Goal: Task Accomplishment & Management: Complete application form

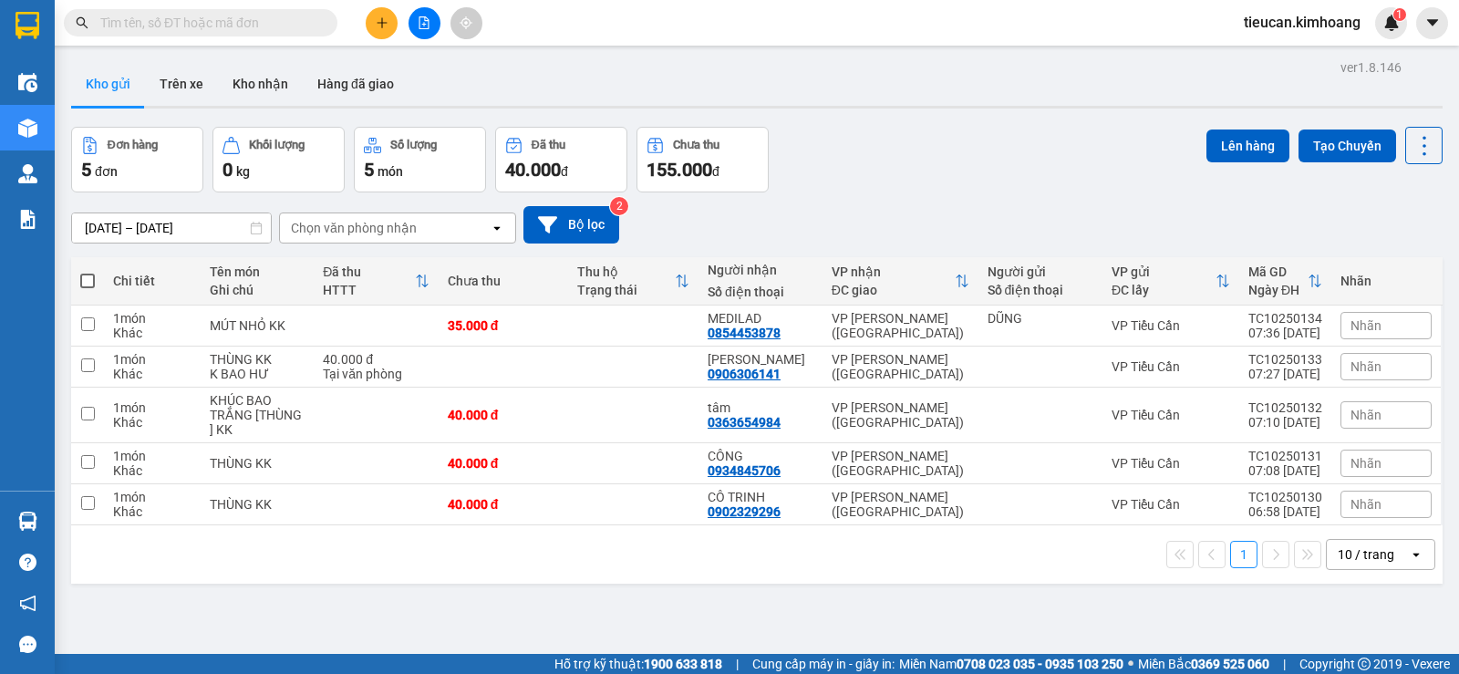
click at [84, 282] on span at bounding box center [87, 281] width 15 height 15
click at [88, 272] on input "checkbox" at bounding box center [88, 272] width 0 height 0
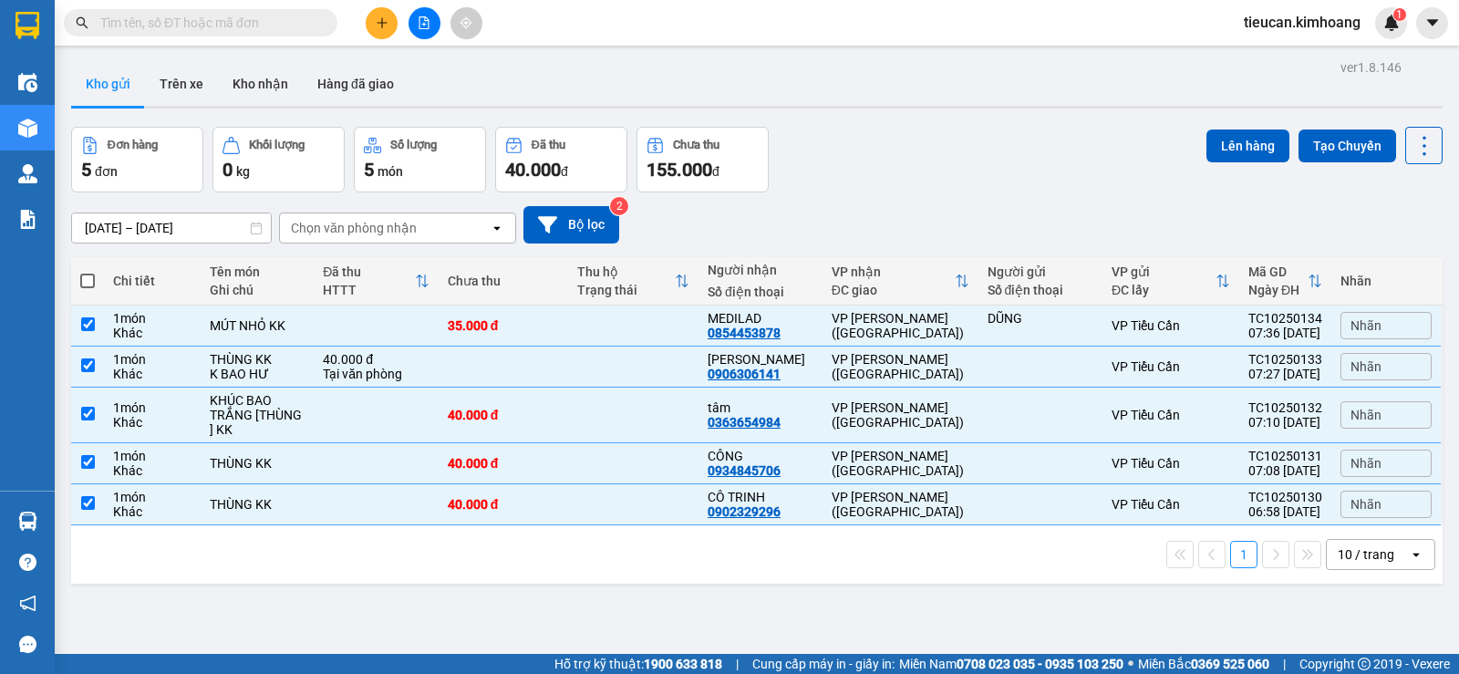
checkbox input "true"
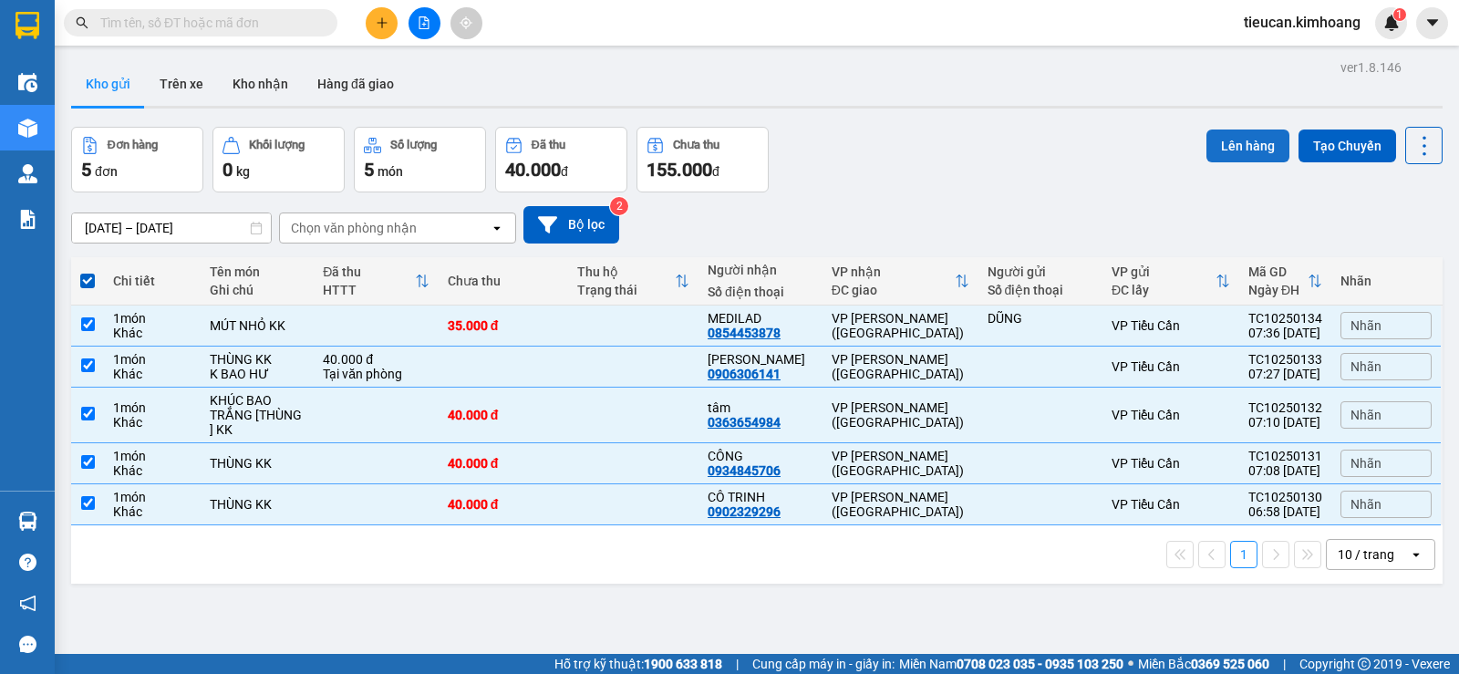
click at [1234, 154] on button "Lên hàng" at bounding box center [1247, 145] width 83 height 33
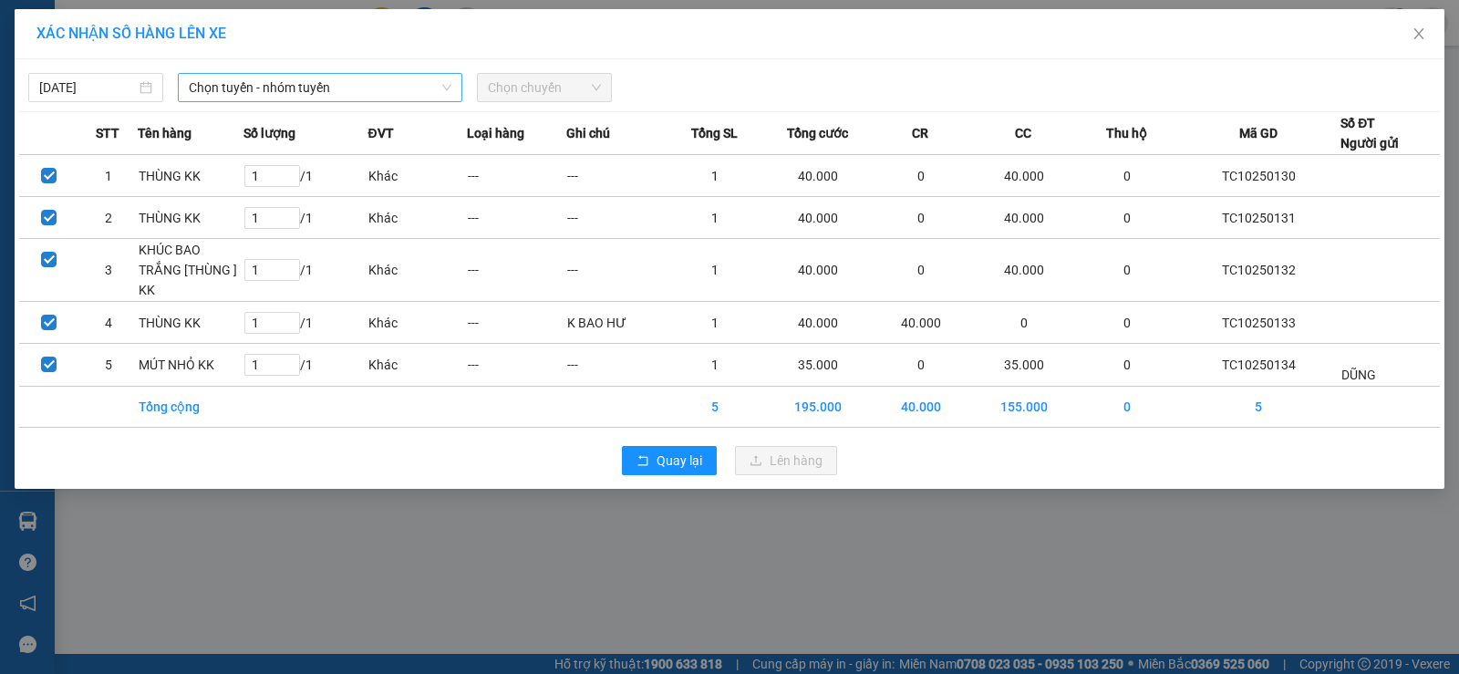
click at [260, 90] on span "Chọn tuyến - nhóm tuyến" at bounding box center [320, 87] width 263 height 27
click at [350, 86] on span "Chọn tuyến - nhóm tuyến" at bounding box center [320, 87] width 263 height 27
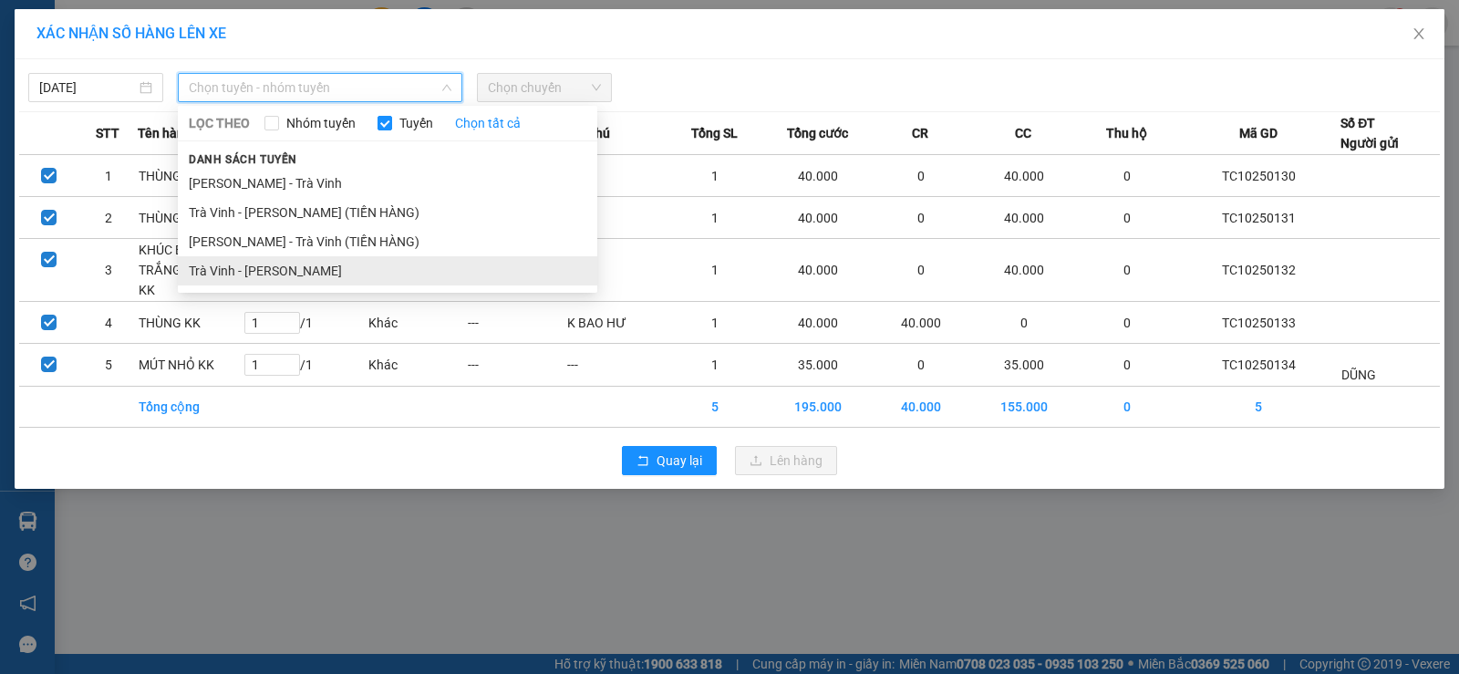
click at [349, 282] on li "Trà Vinh - [PERSON_NAME]" at bounding box center [387, 270] width 419 height 29
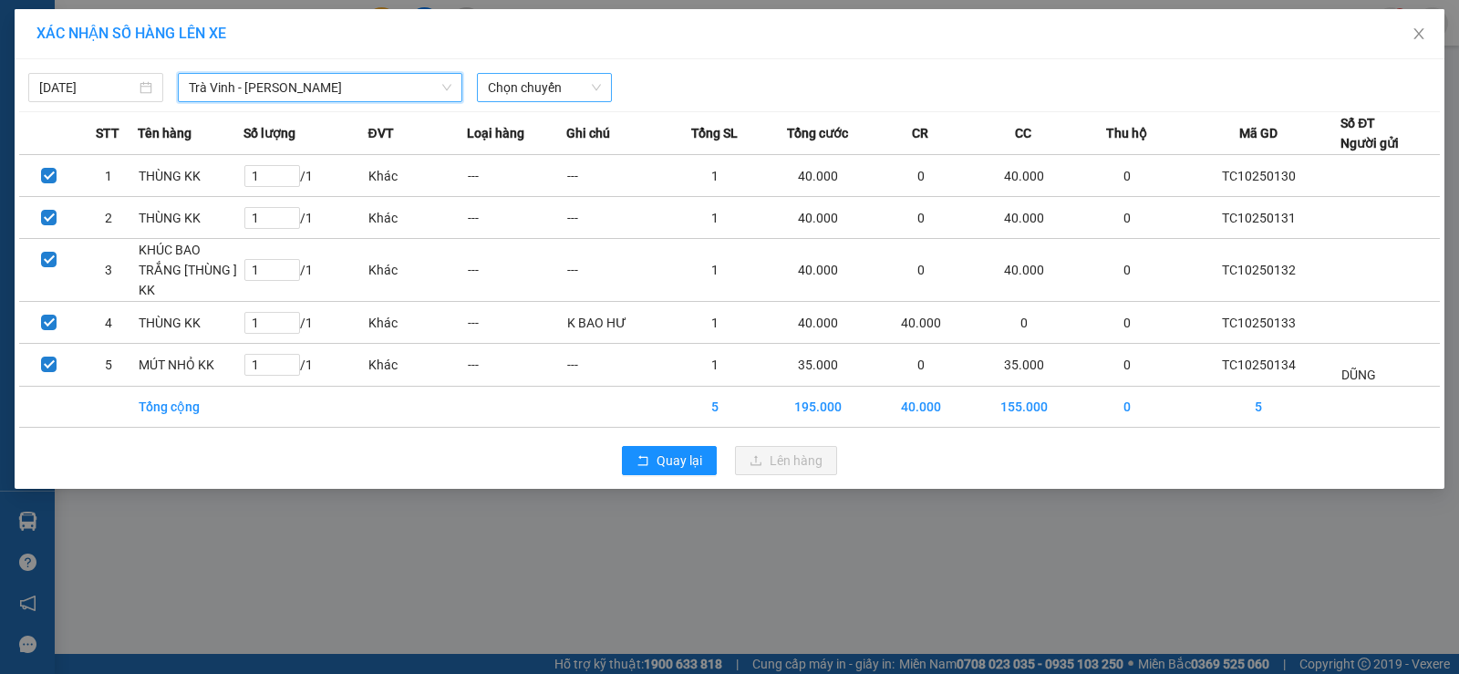
click at [567, 83] on span "Chọn chuyến" at bounding box center [544, 87] width 113 height 27
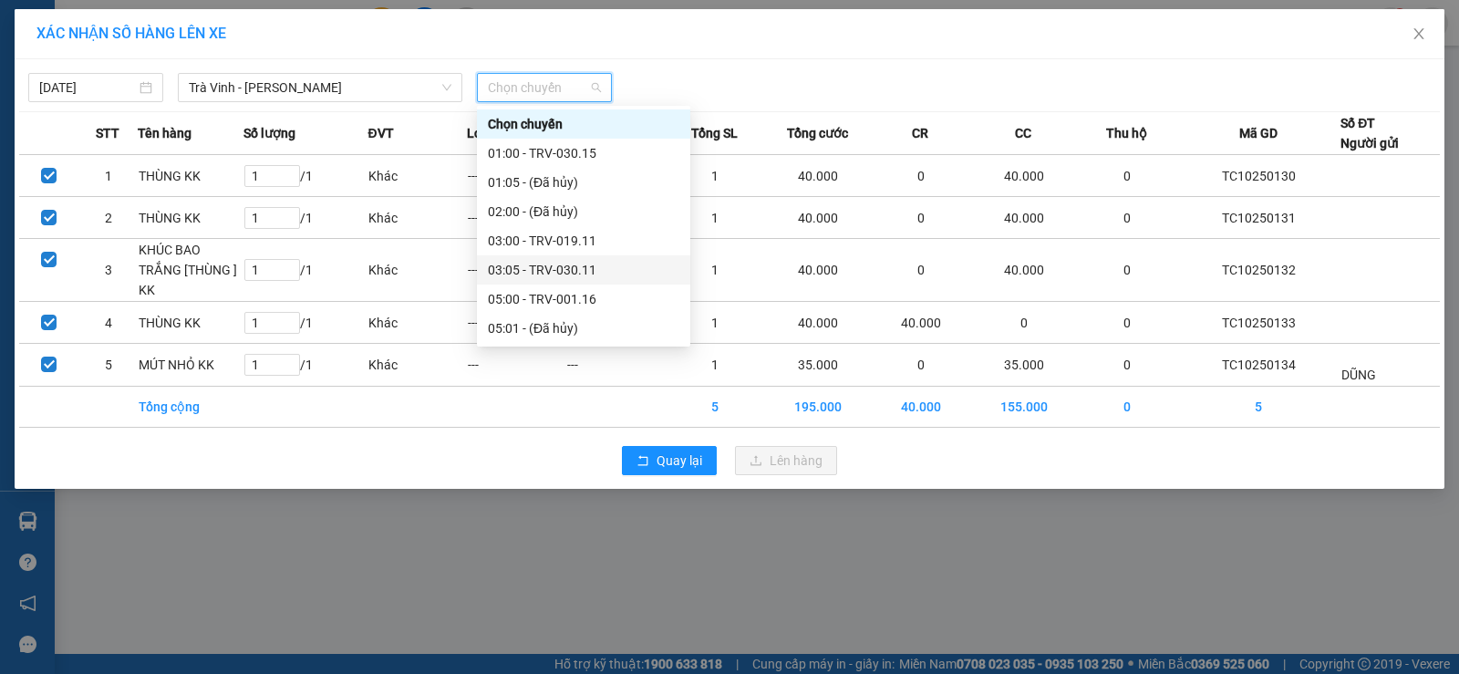
scroll to position [274, 0]
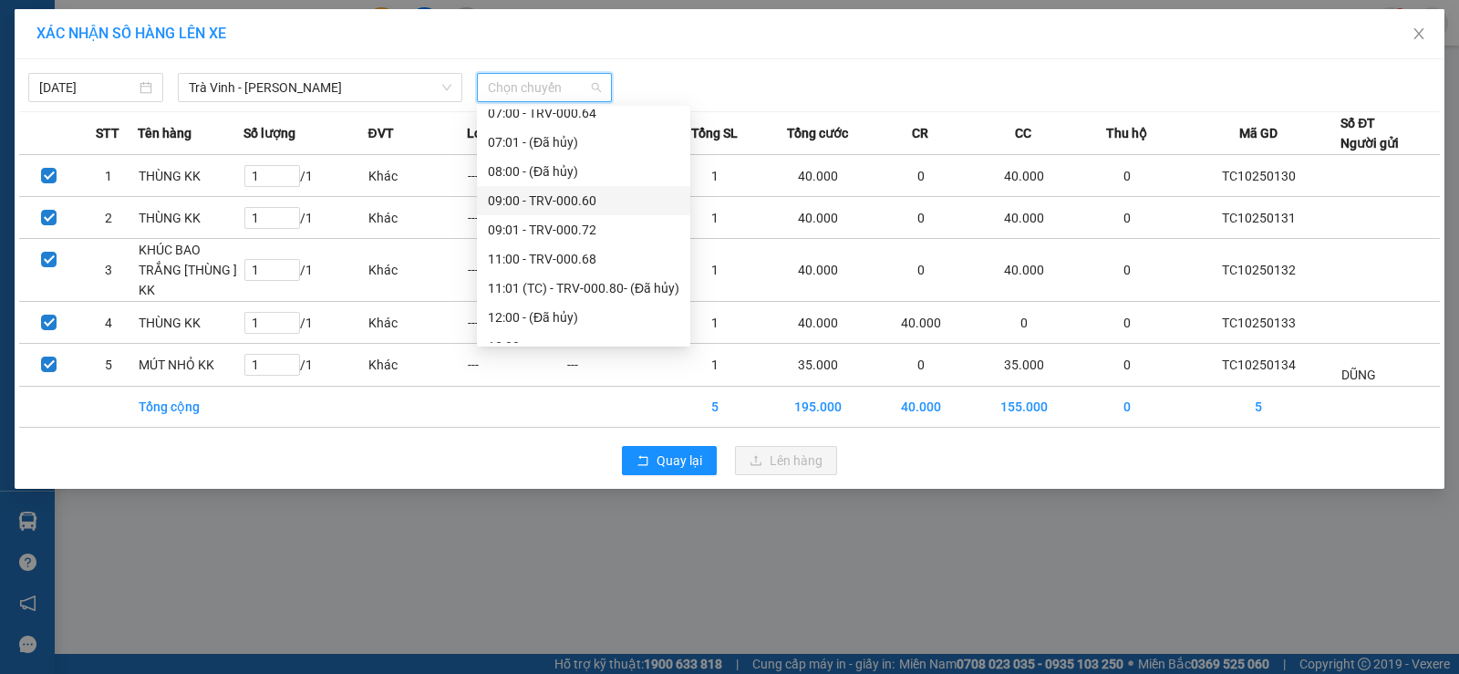
click at [549, 189] on div "09:00 - TRV-000.60" at bounding box center [583, 200] width 213 height 29
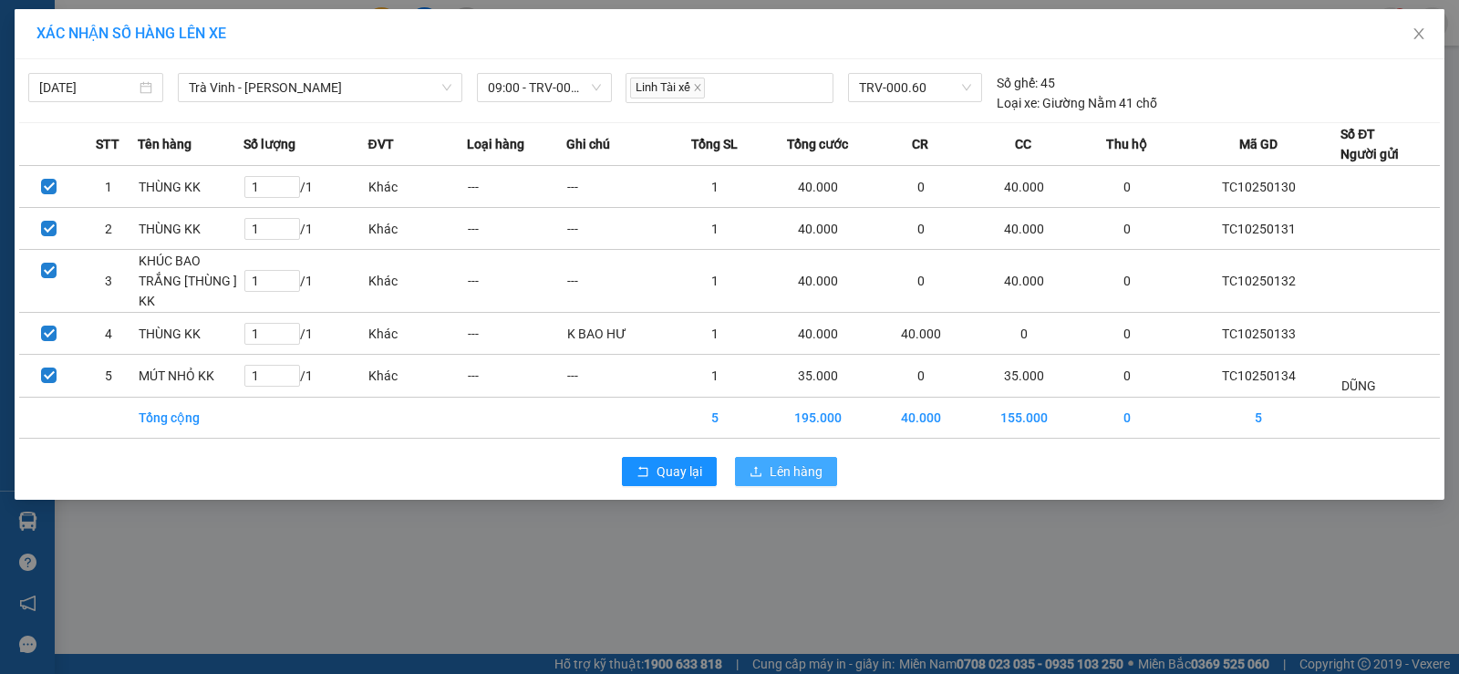
click at [830, 477] on button "Lên hàng" at bounding box center [786, 471] width 102 height 29
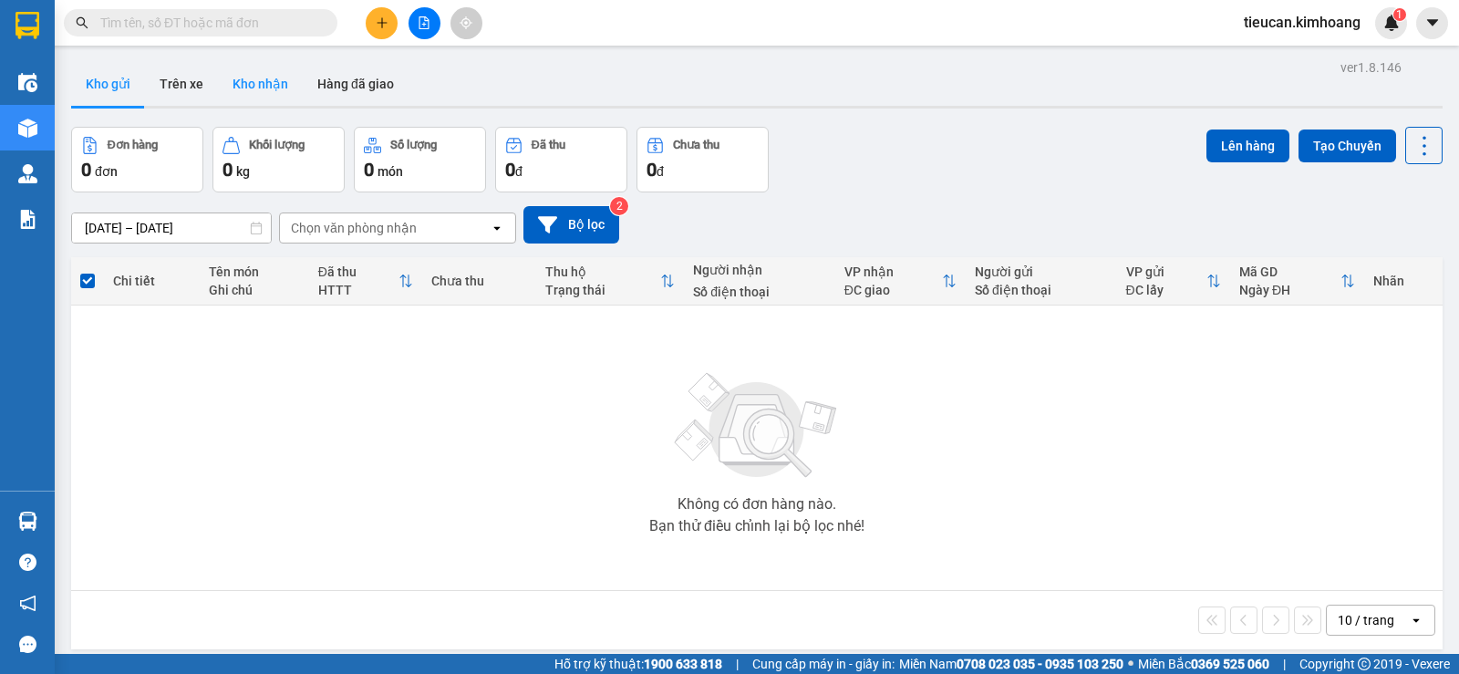
click at [263, 80] on button "Kho nhận" at bounding box center [260, 84] width 85 height 44
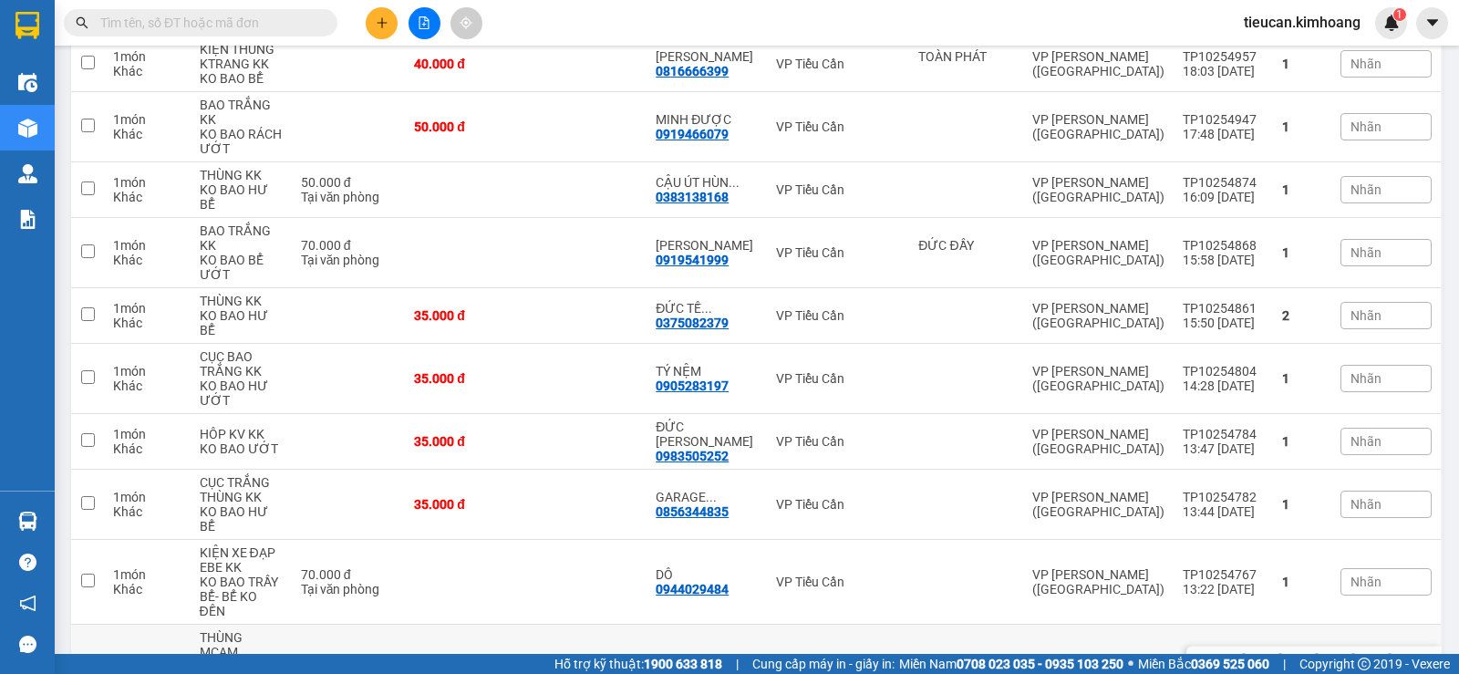
scroll to position [157, 0]
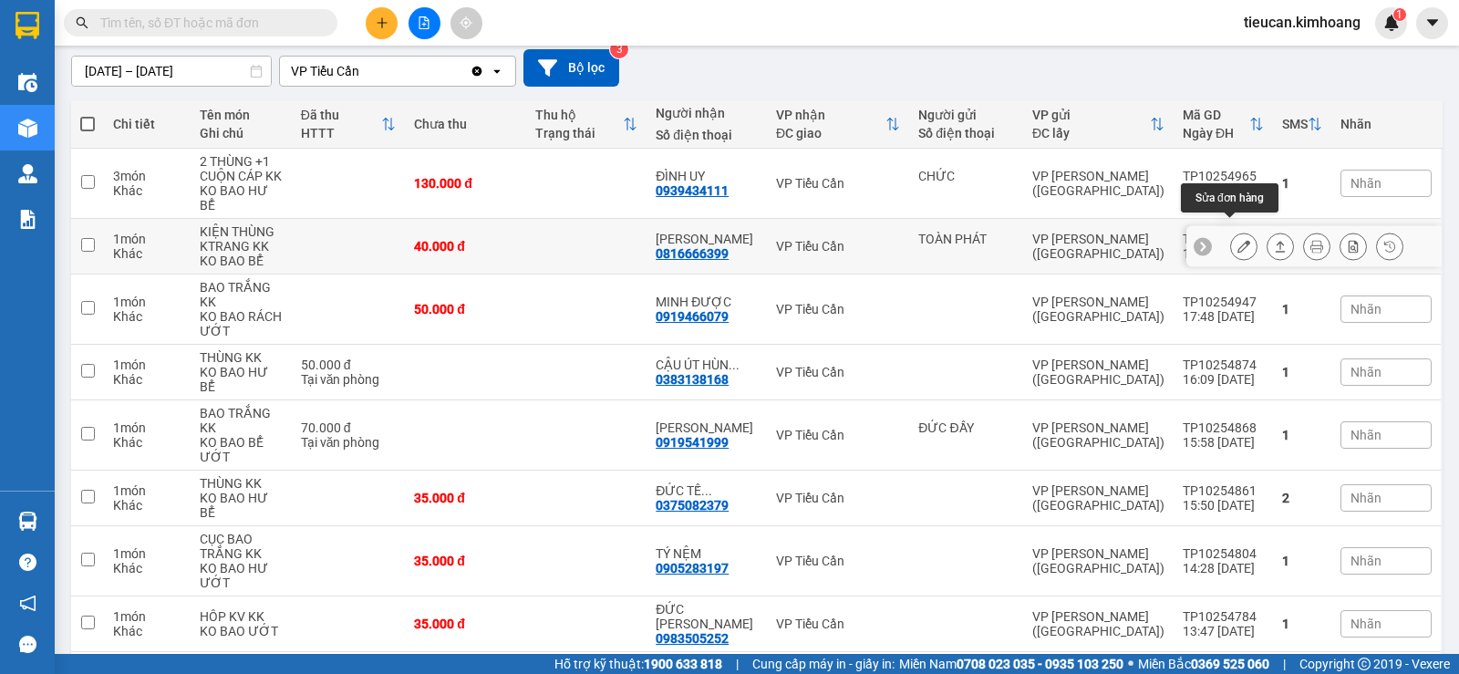
click at [1237, 240] on icon at bounding box center [1243, 246] width 13 height 13
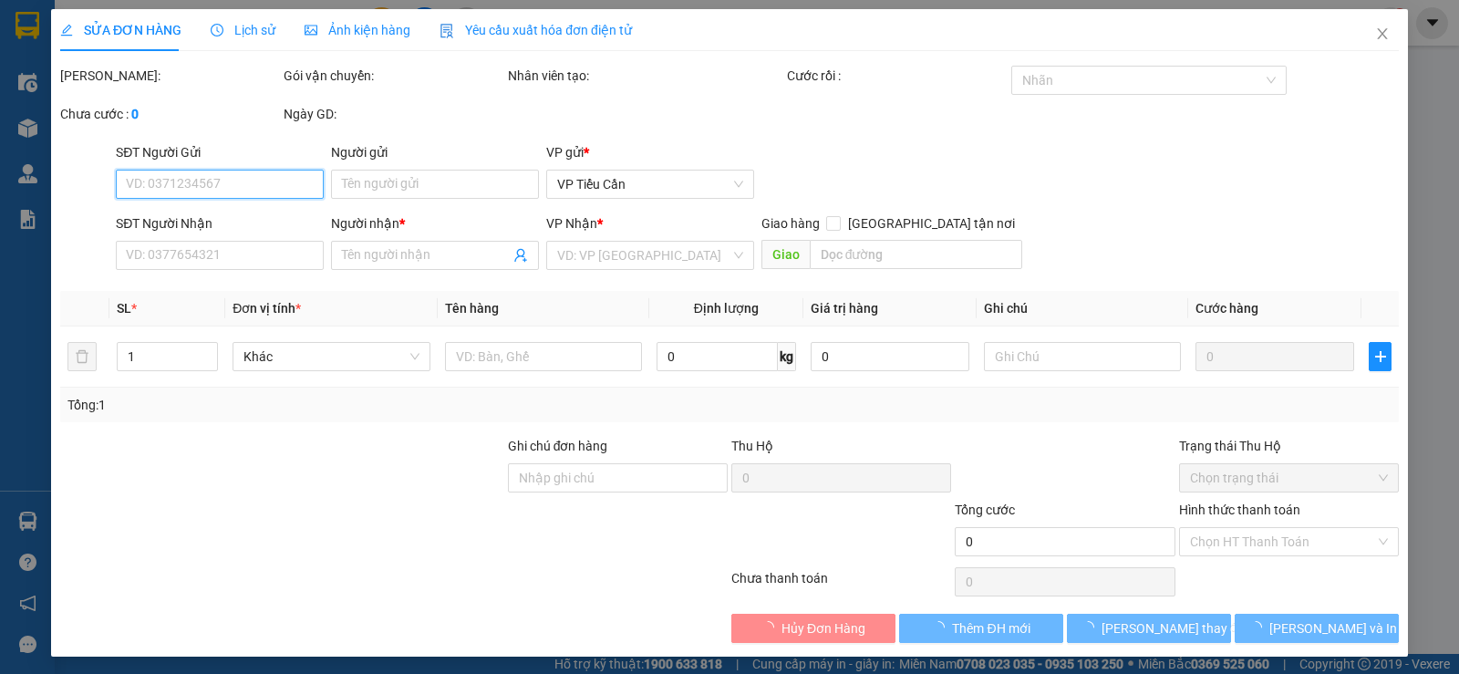
type input "TOÀN PHÁT"
type input "0816666399"
type input "[PERSON_NAME]"
type input "40.000"
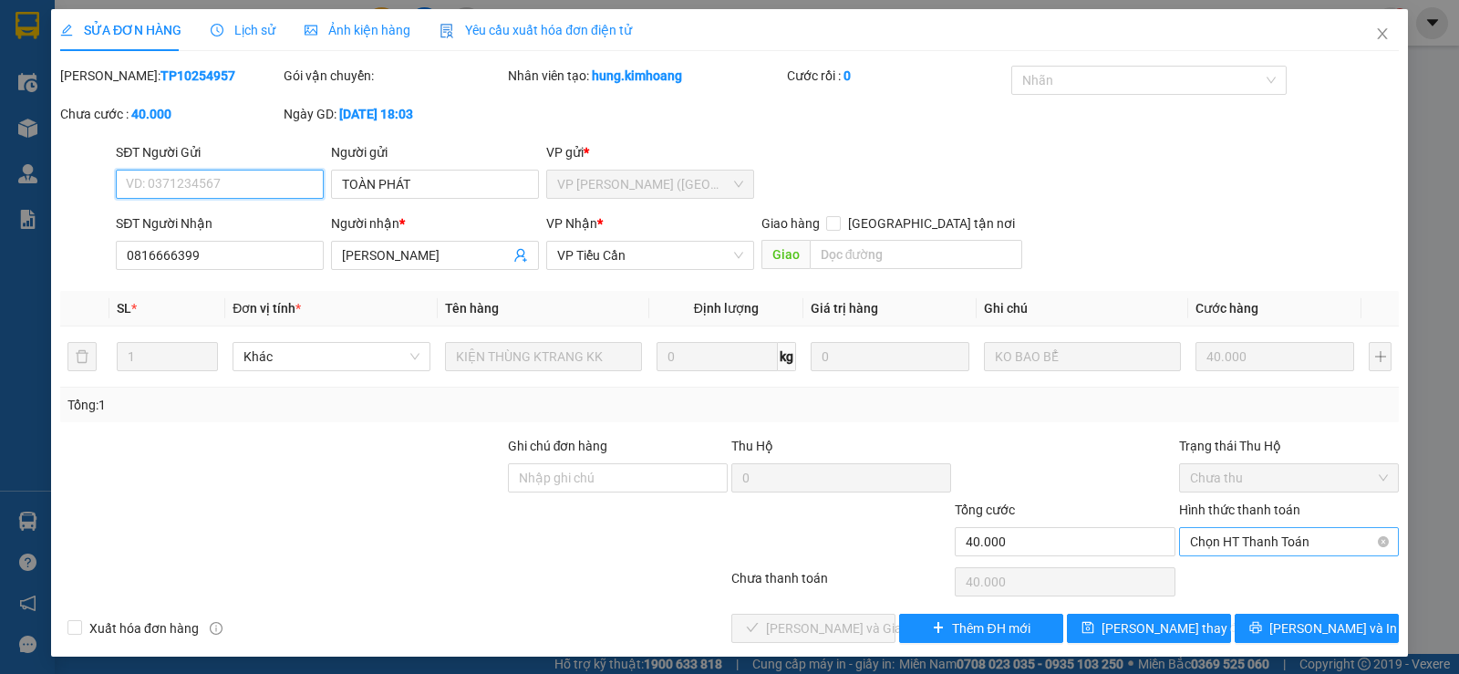
click at [1233, 542] on span "Chọn HT Thanh Toán" at bounding box center [1289, 541] width 198 height 27
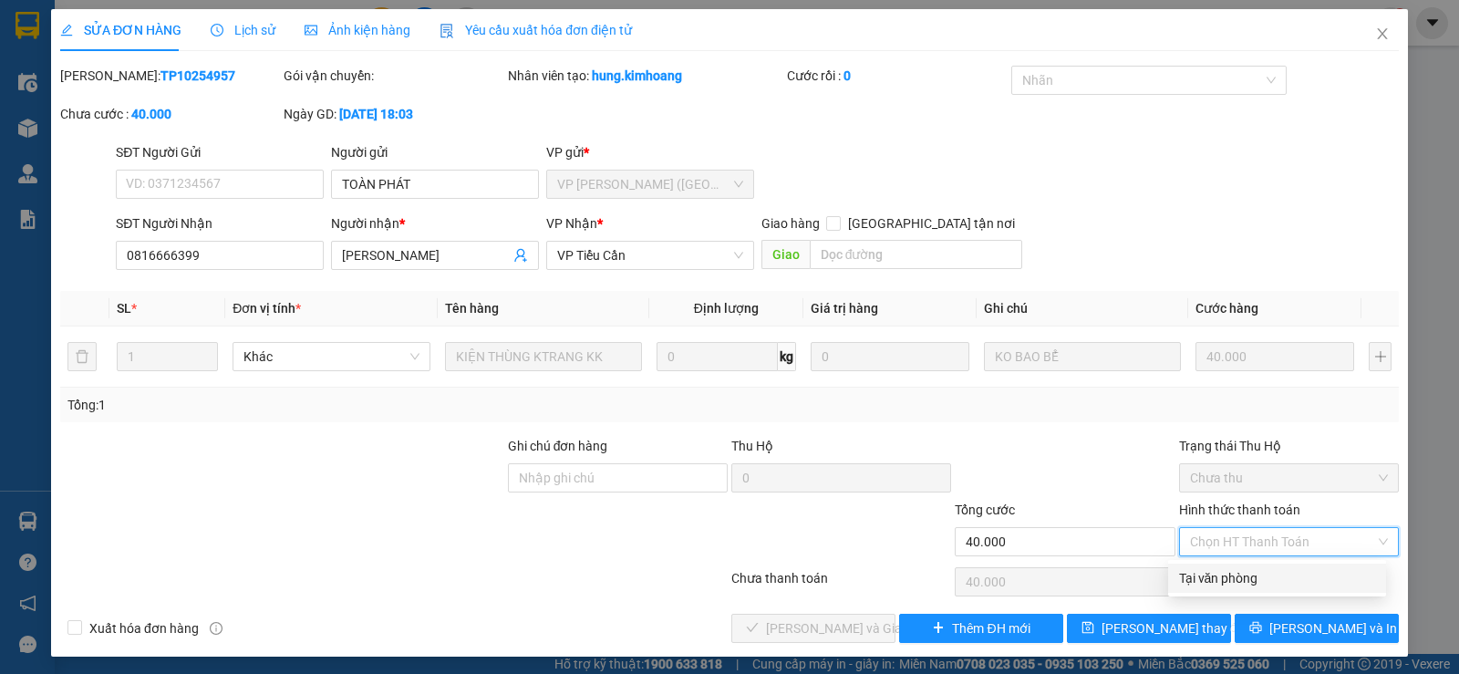
click at [1217, 571] on div "Tại văn phòng" at bounding box center [1277, 578] width 196 height 20
type input "0"
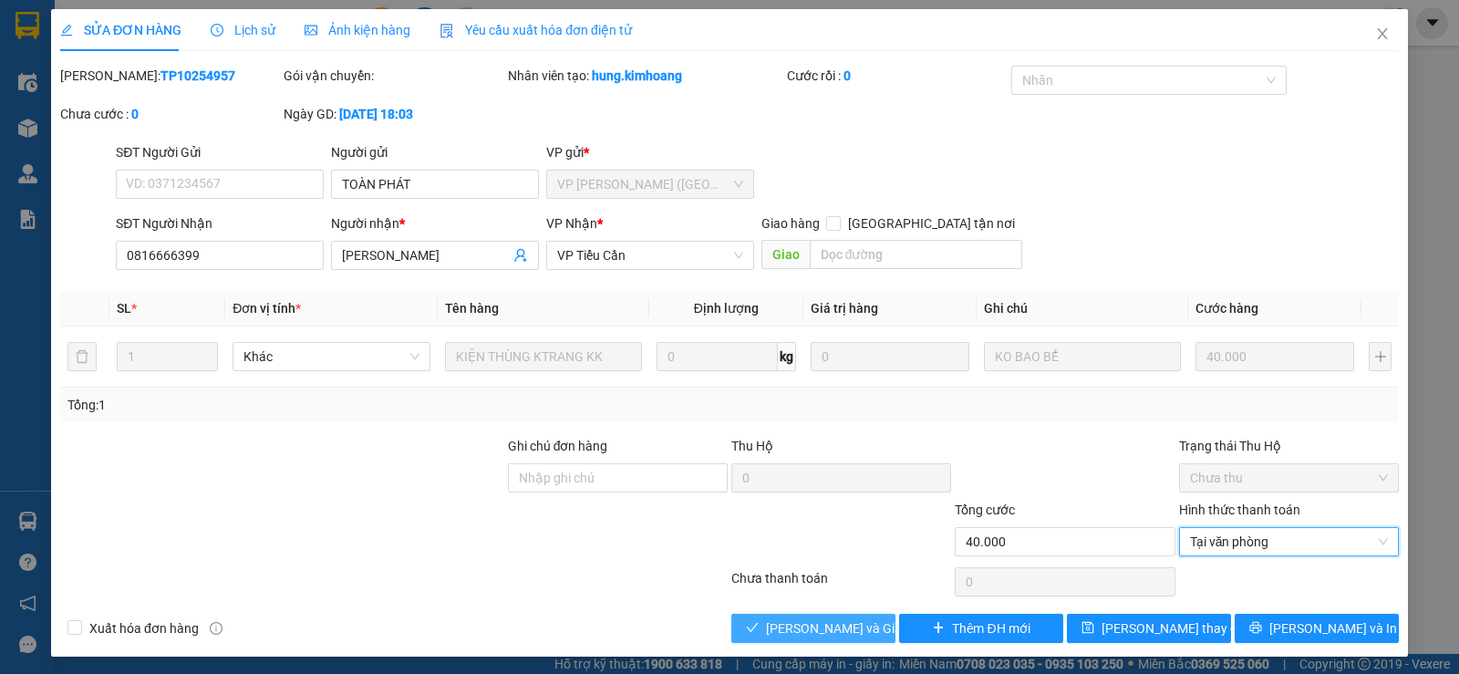
click at [778, 624] on span "[PERSON_NAME] và Giao hàng" at bounding box center [853, 628] width 175 height 20
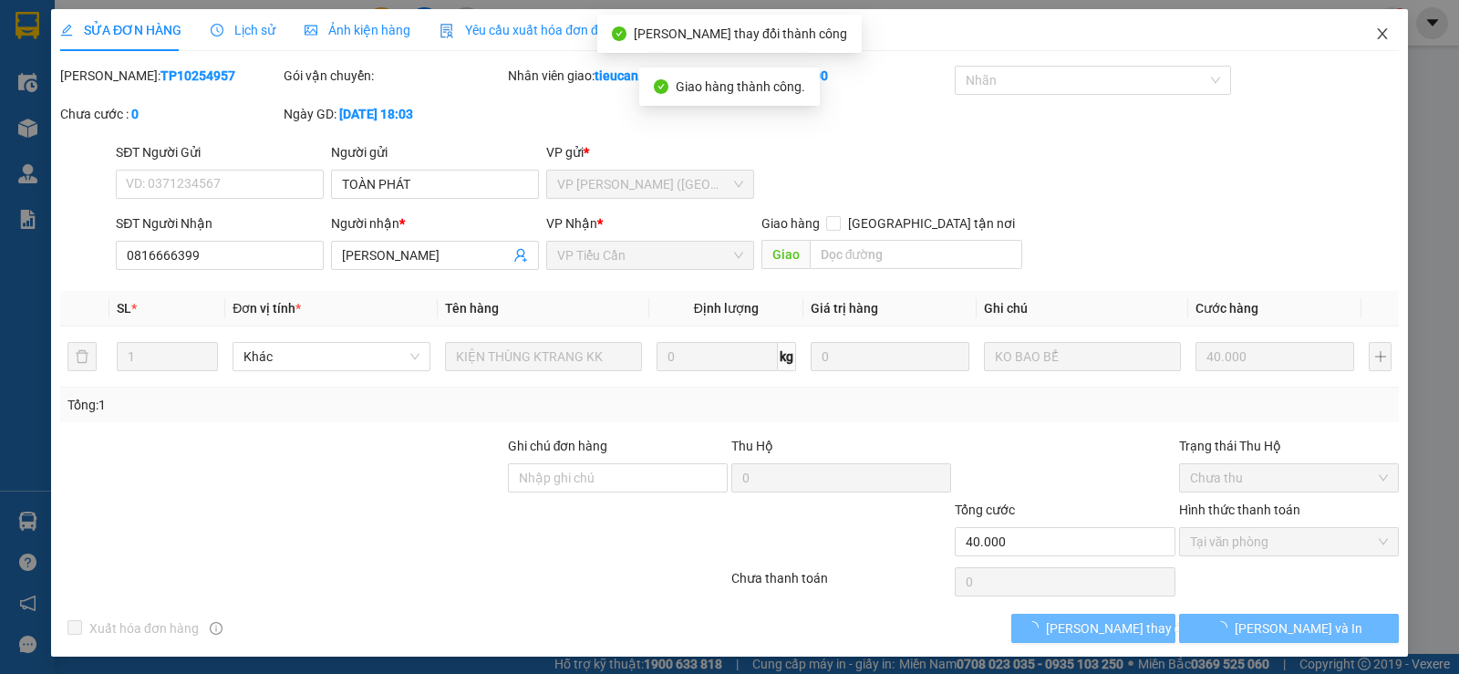
click at [1375, 33] on icon "close" at bounding box center [1382, 33] width 15 height 15
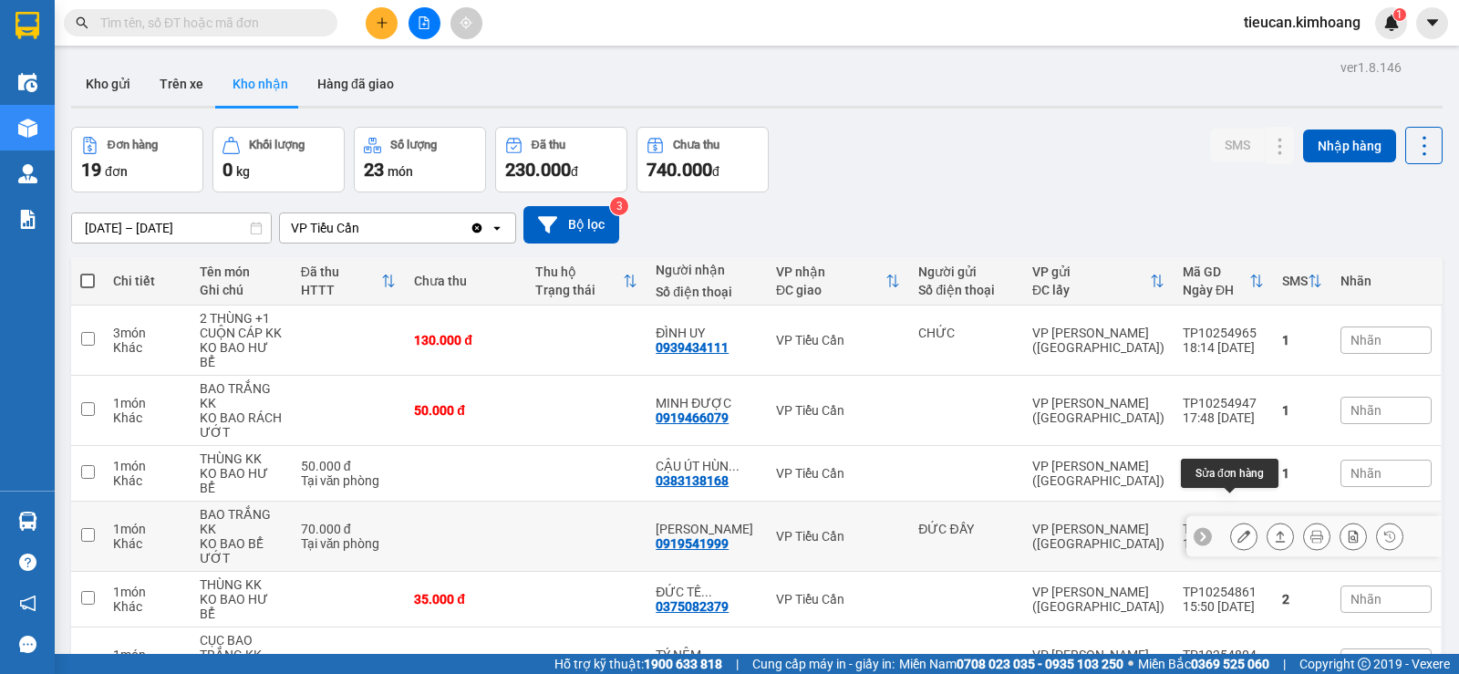
click at [1231, 521] on button at bounding box center [1244, 537] width 26 height 32
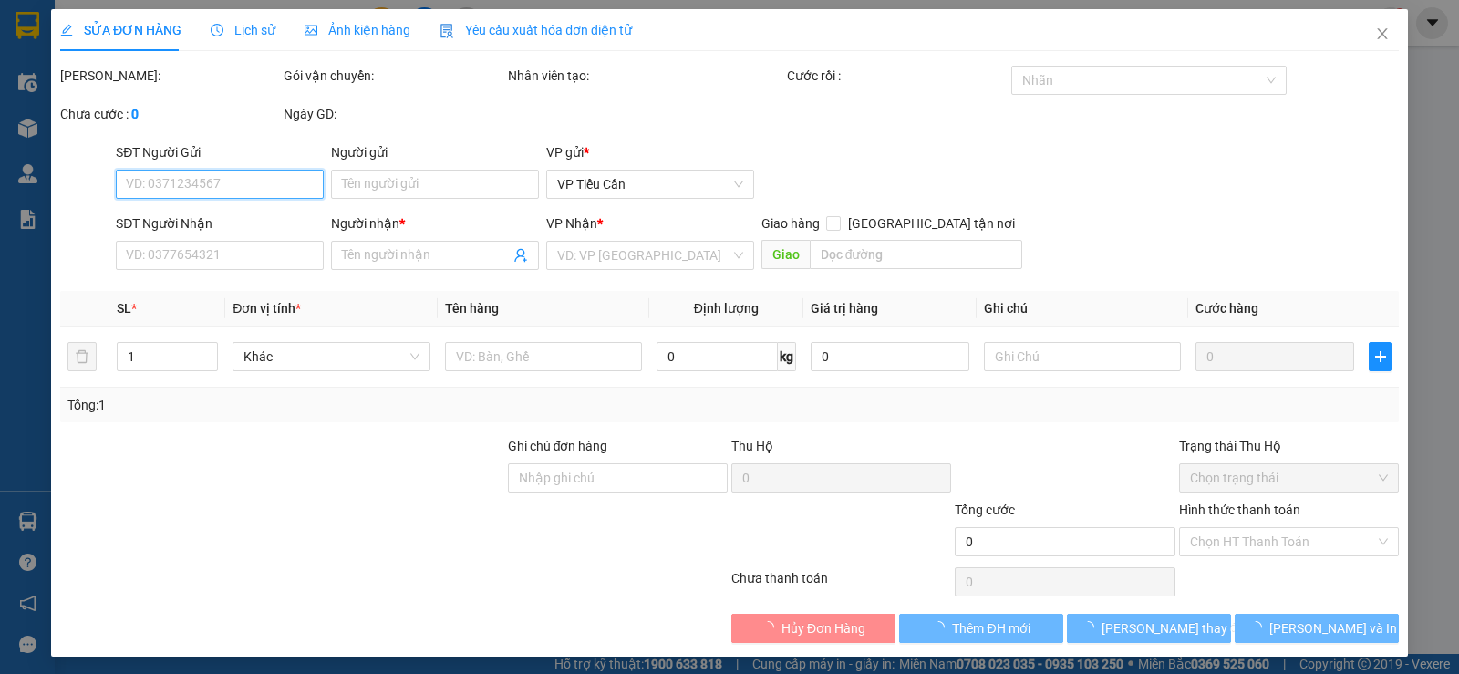
type input "ĐỨC ĐẦY"
type input "0919541999"
type input "[PERSON_NAME]"
type input "70.000"
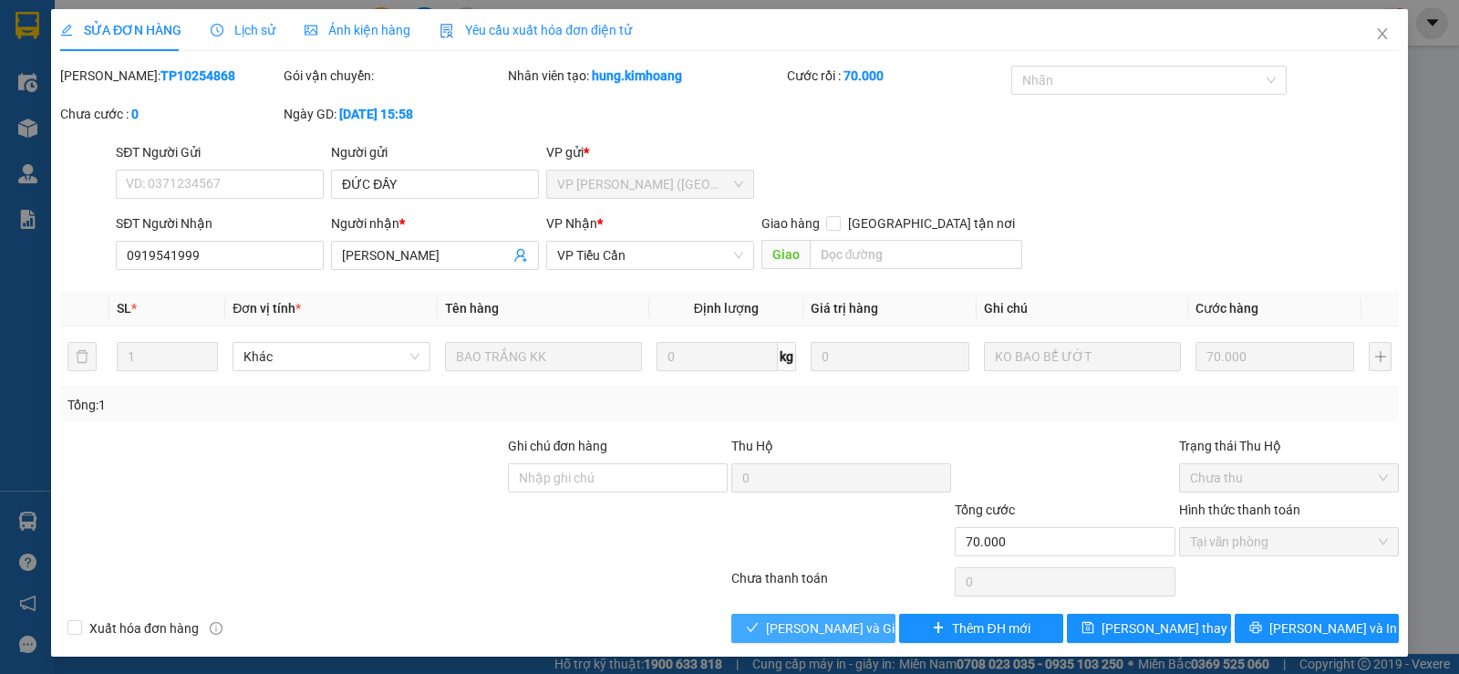
click at [842, 631] on span "[PERSON_NAME] và Giao hàng" at bounding box center [853, 628] width 175 height 20
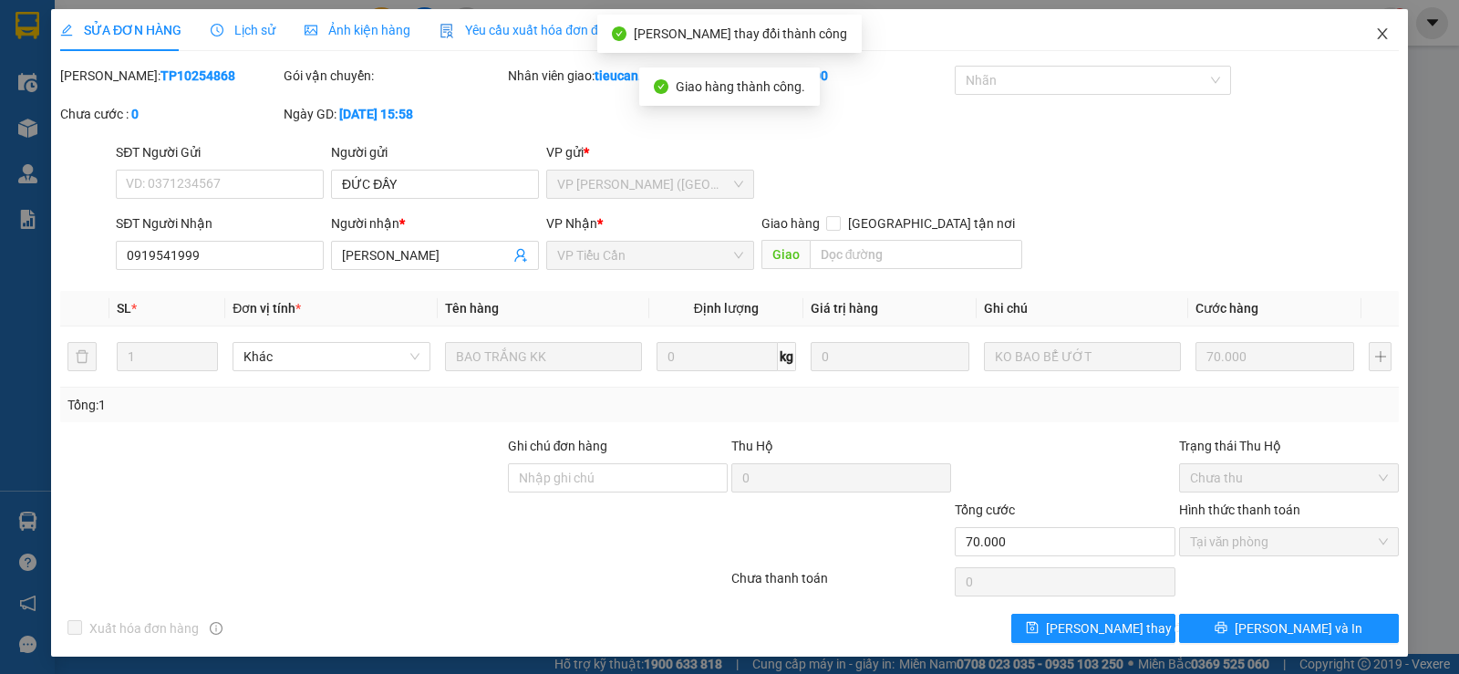
click at [1357, 33] on span "Close" at bounding box center [1382, 34] width 51 height 51
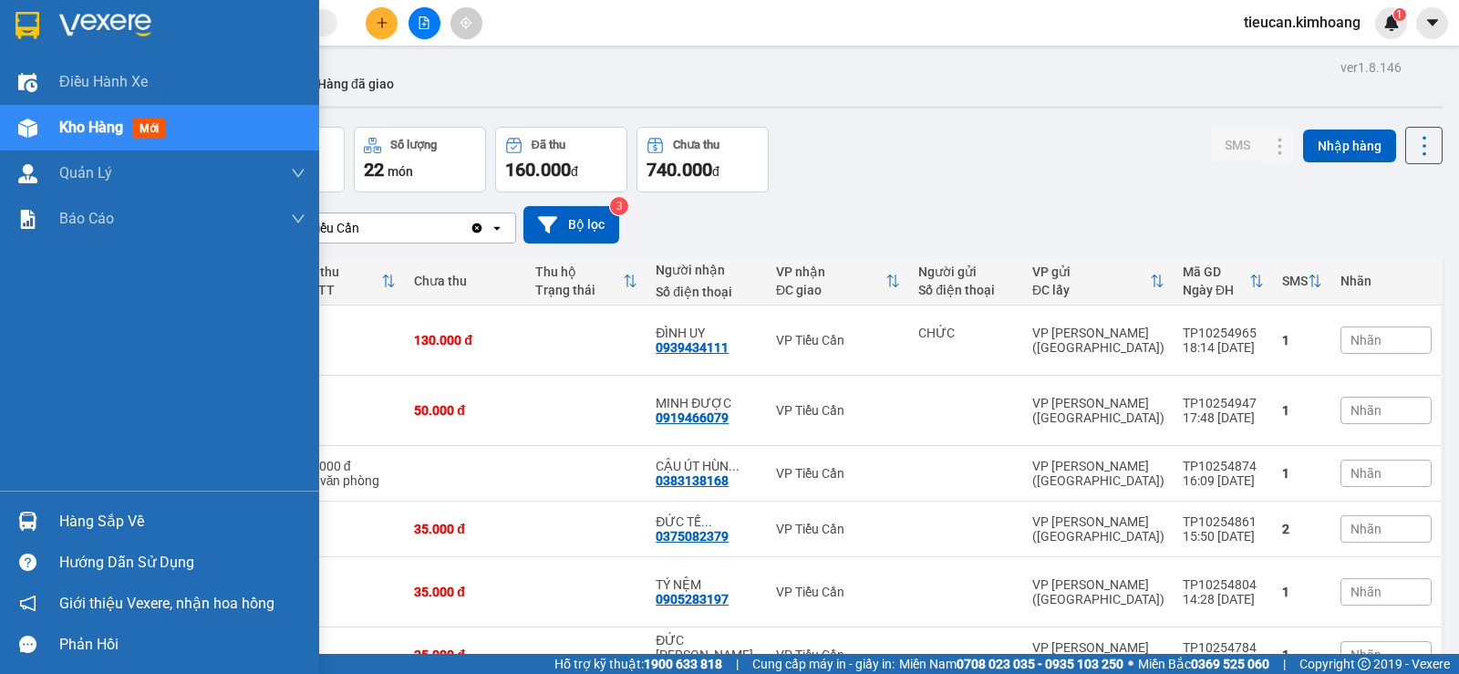
click at [46, 517] on div "Hàng sắp về" at bounding box center [159, 521] width 319 height 41
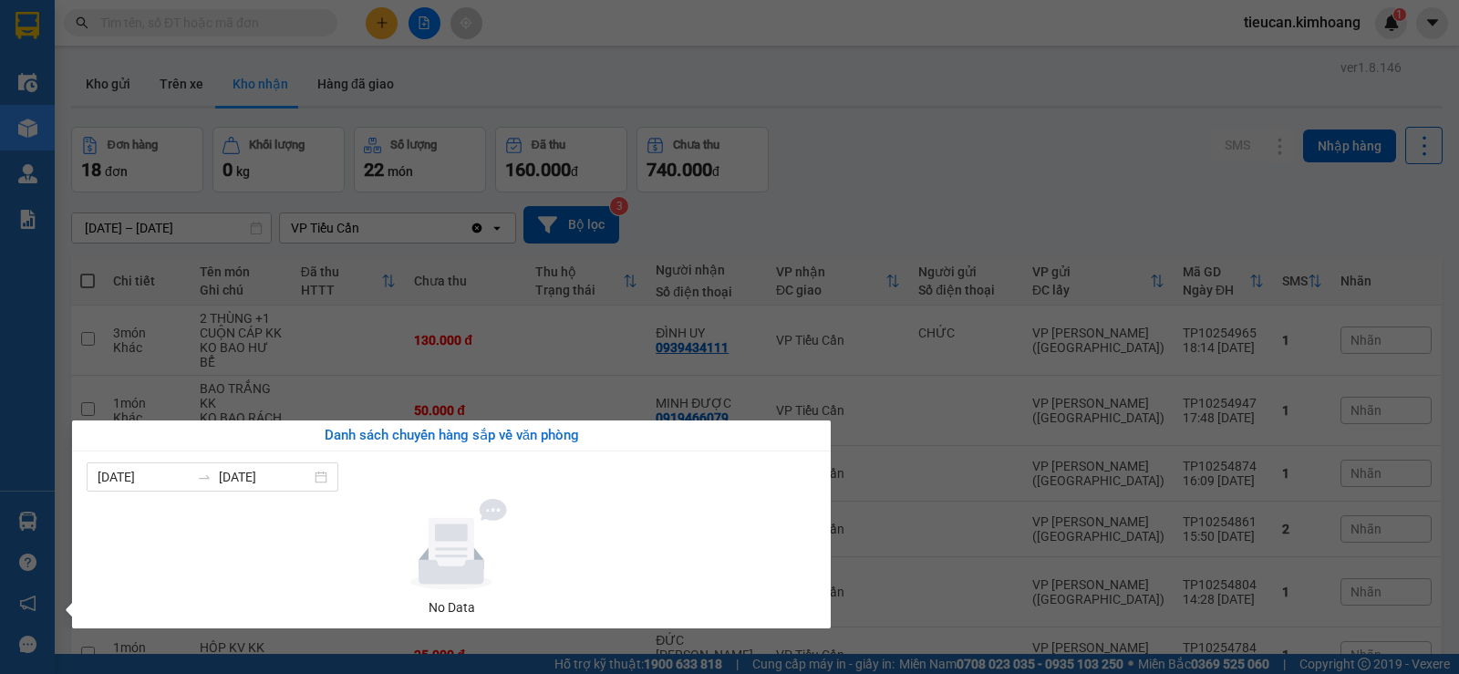
click at [831, 166] on section "Kết quả tìm kiếm ( 0 ) Bộ lọc No Data tieucan.[PERSON_NAME] 1 Điều hành xe Kho …" at bounding box center [729, 337] width 1459 height 674
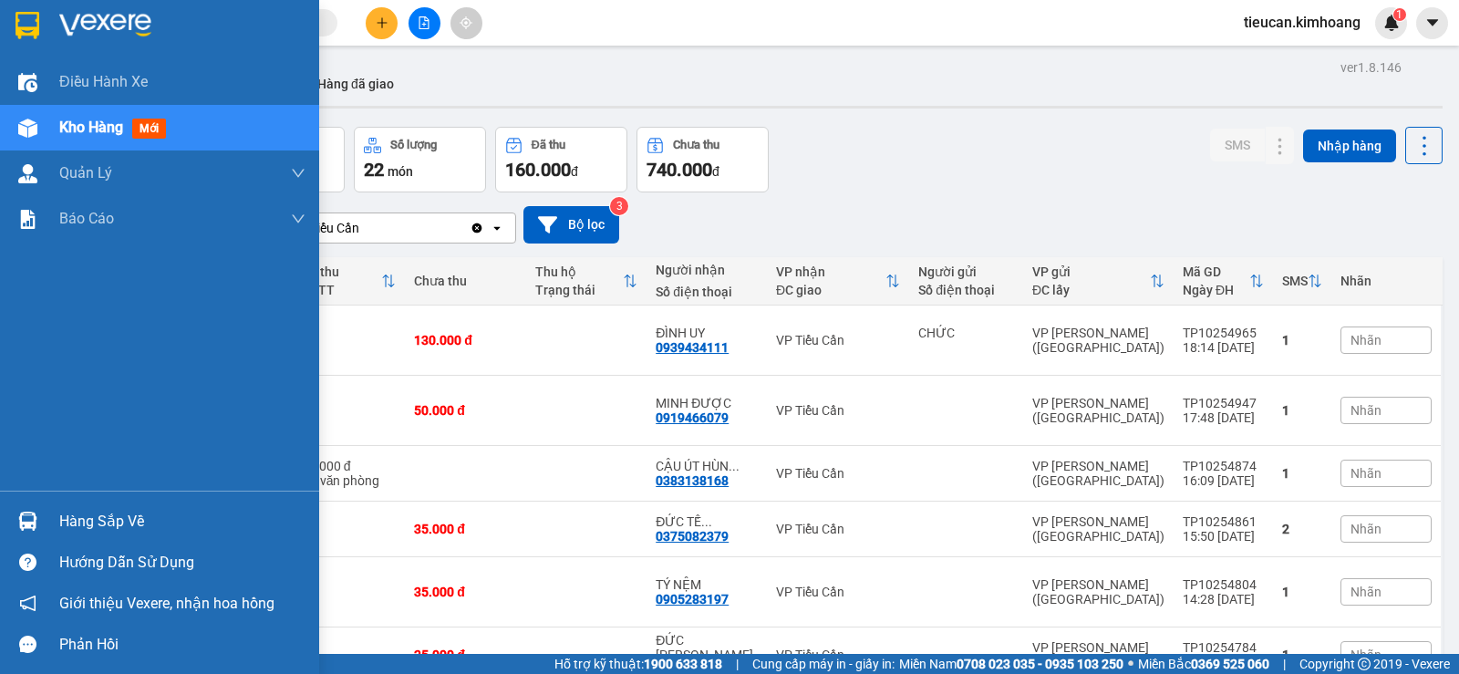
click at [85, 532] on div "Hàng sắp về" at bounding box center [182, 521] width 246 height 27
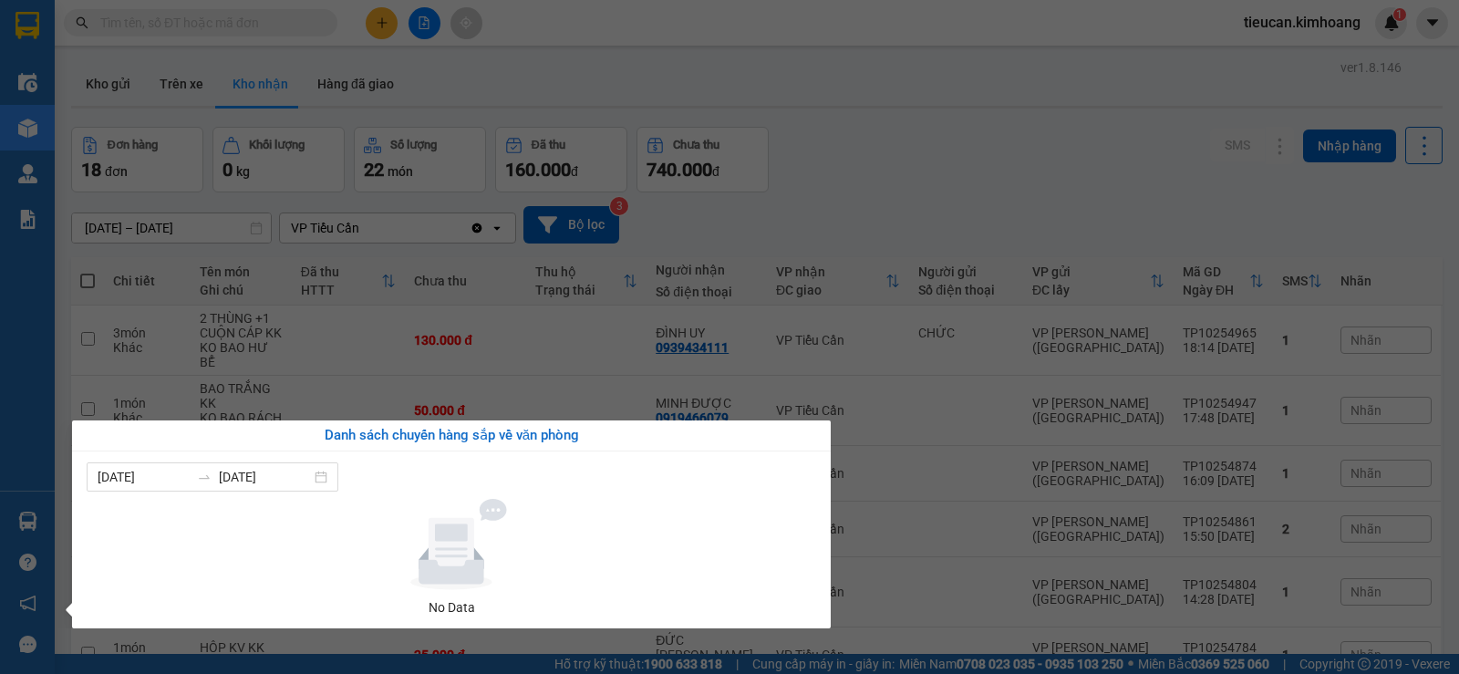
click at [849, 129] on section "Kết quả tìm kiếm ( 0 ) Bộ lọc No Data tieucan.[PERSON_NAME] 1 Điều hành xe Kho …" at bounding box center [729, 337] width 1459 height 674
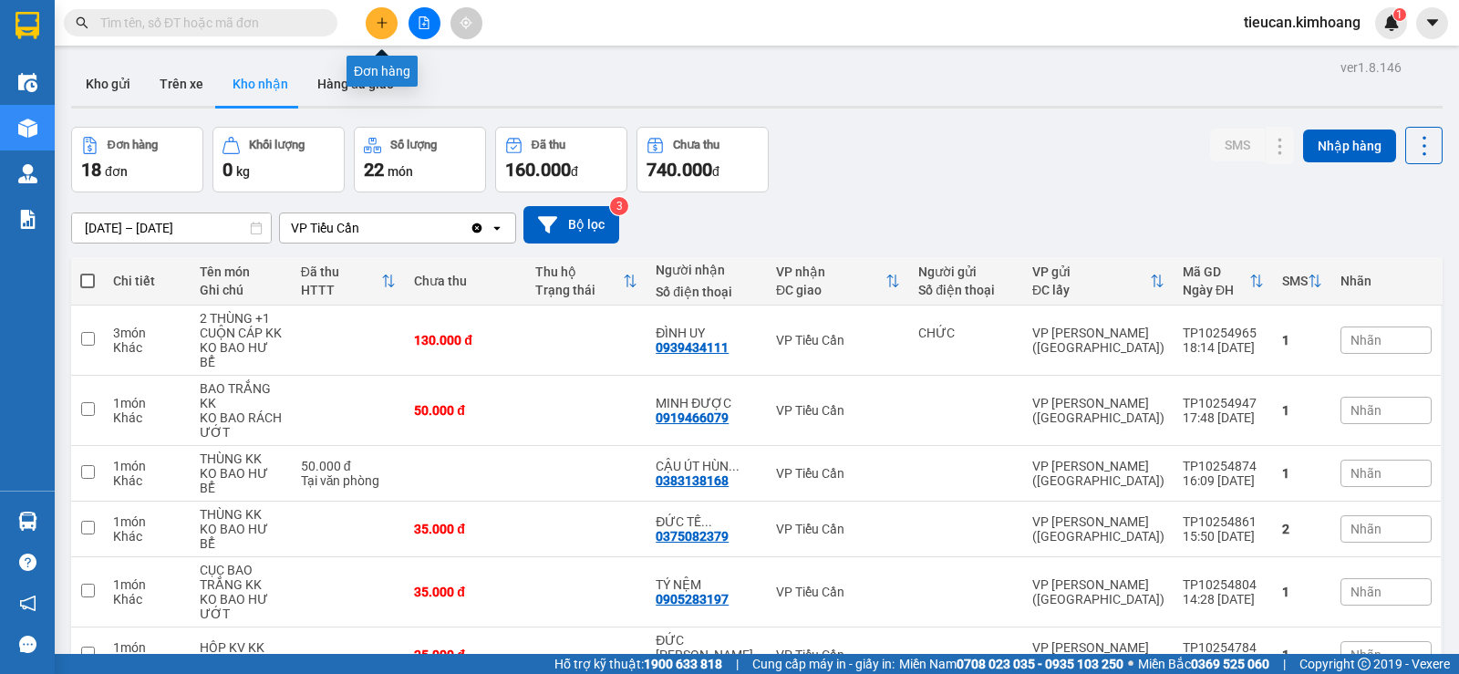
click at [386, 17] on icon "plus" at bounding box center [382, 22] width 13 height 13
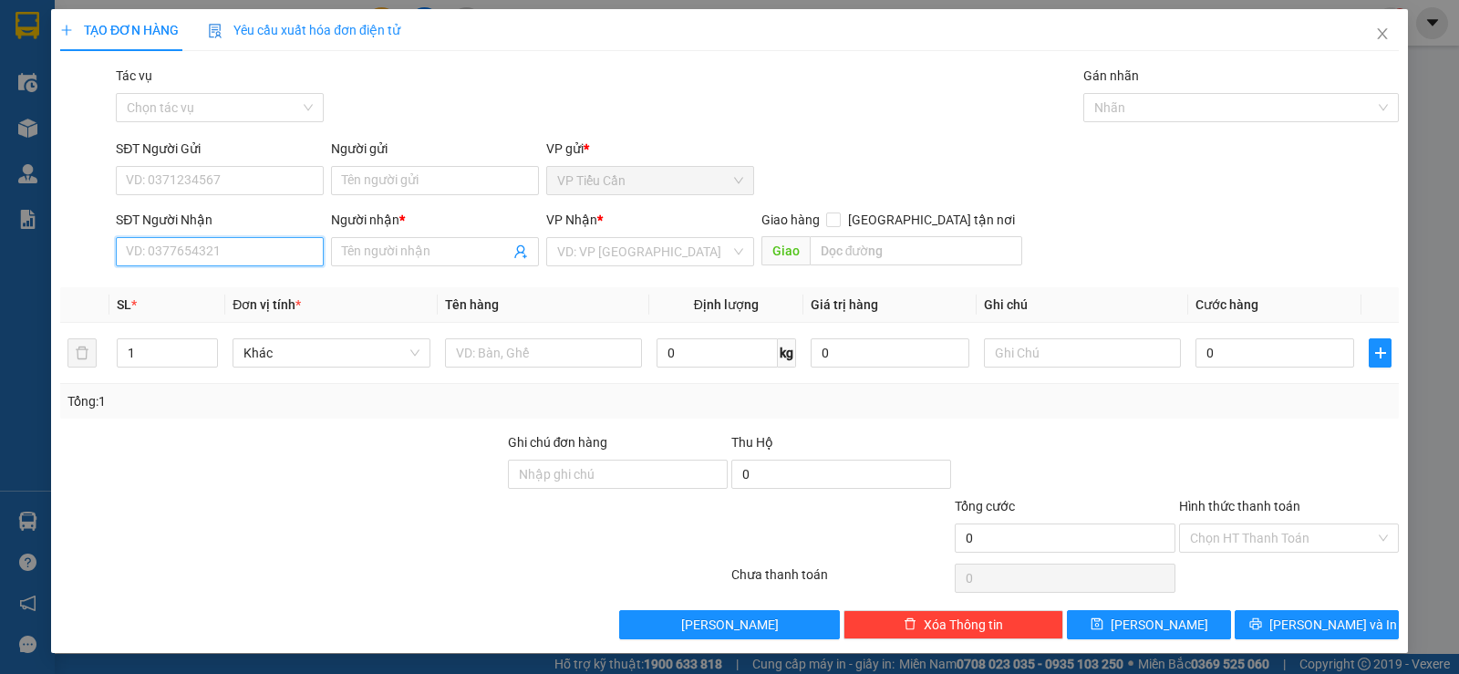
click at [286, 250] on input "SĐT Người Nhận" at bounding box center [220, 251] width 208 height 29
click at [202, 280] on div "0908362994 - TUẤN" at bounding box center [218, 288] width 184 height 20
type input "0908362994"
type input "TUẤN"
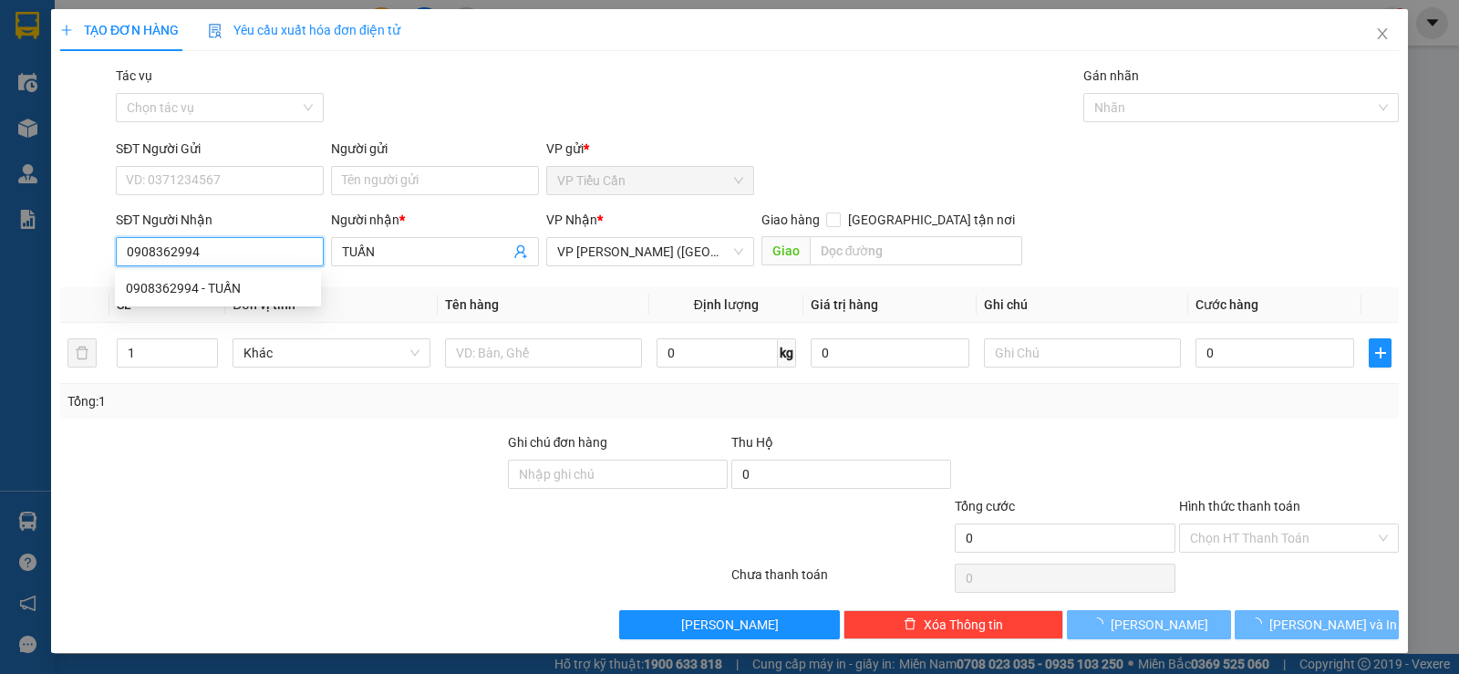
type input "35.000"
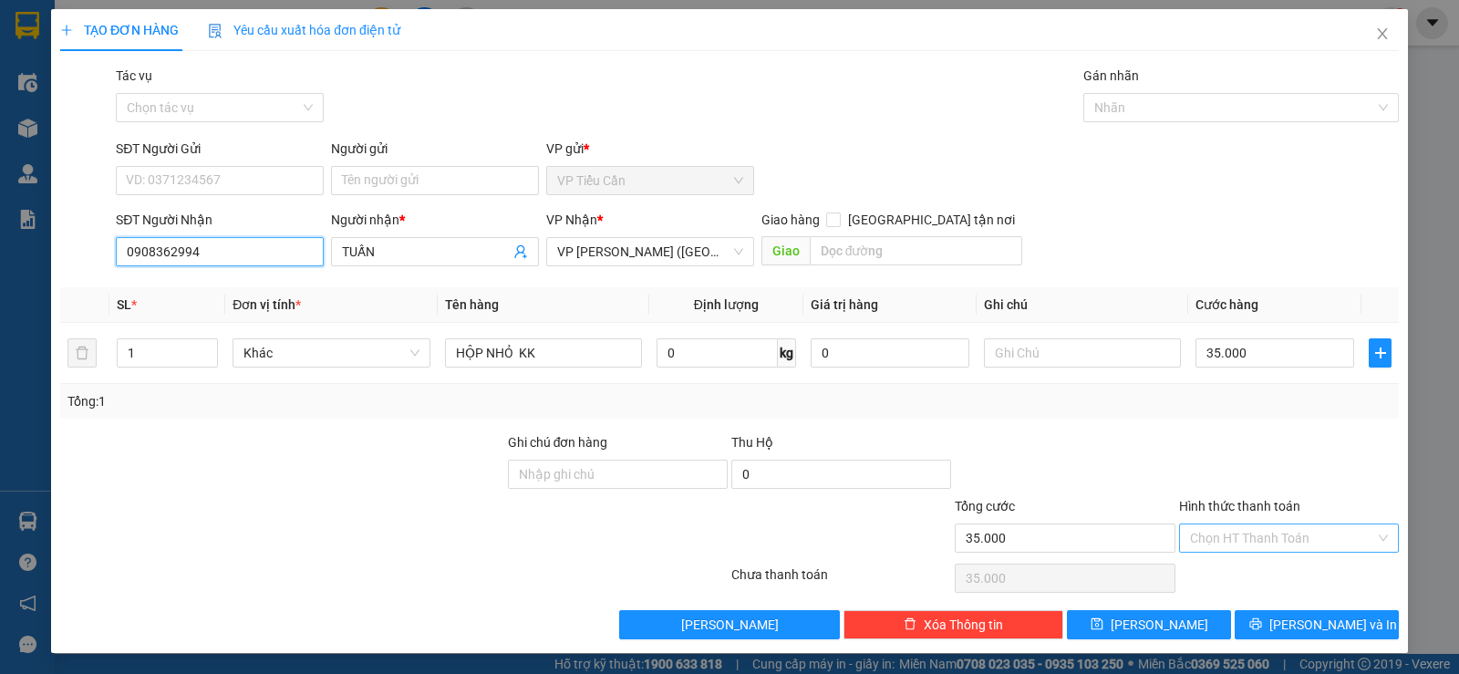
type input "0908362994"
click at [1259, 546] on input "Hình thức thanh toán" at bounding box center [1282, 537] width 185 height 27
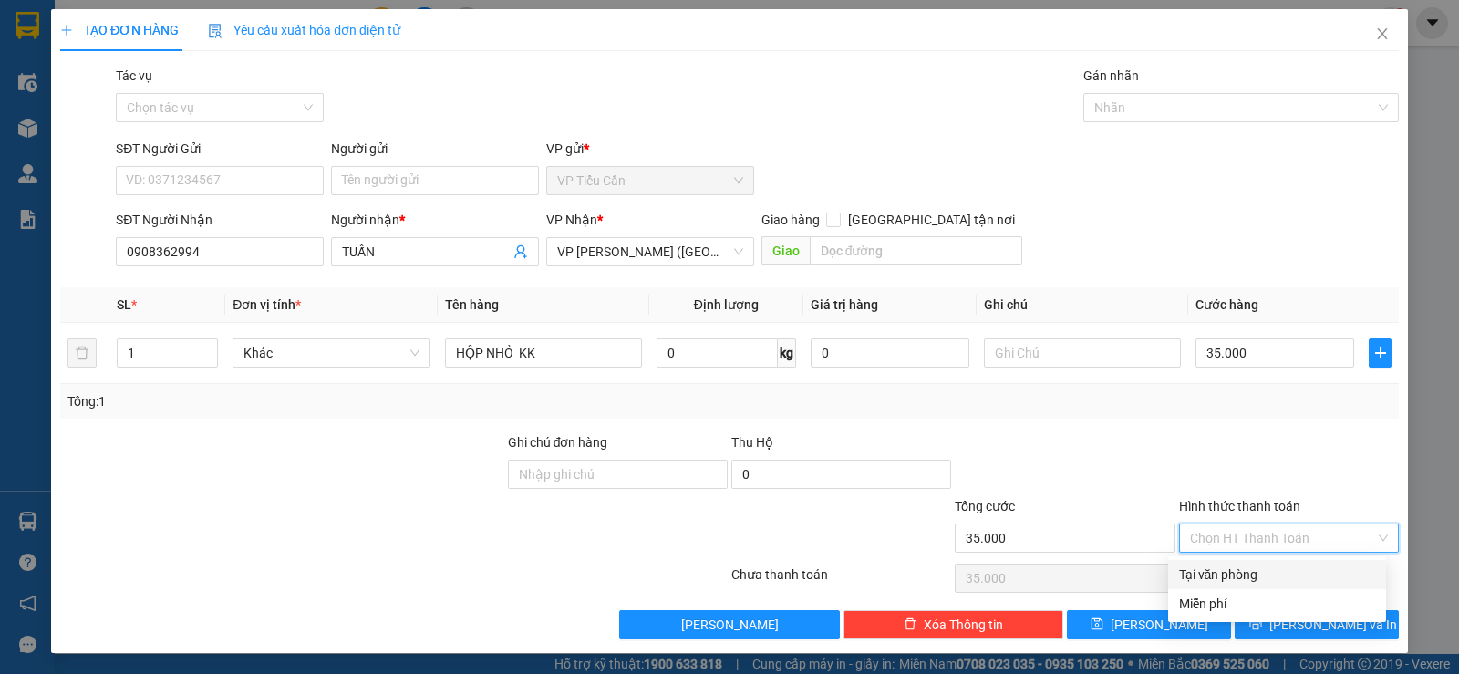
click at [1251, 569] on div "Tại văn phòng" at bounding box center [1277, 574] width 196 height 20
type input "0"
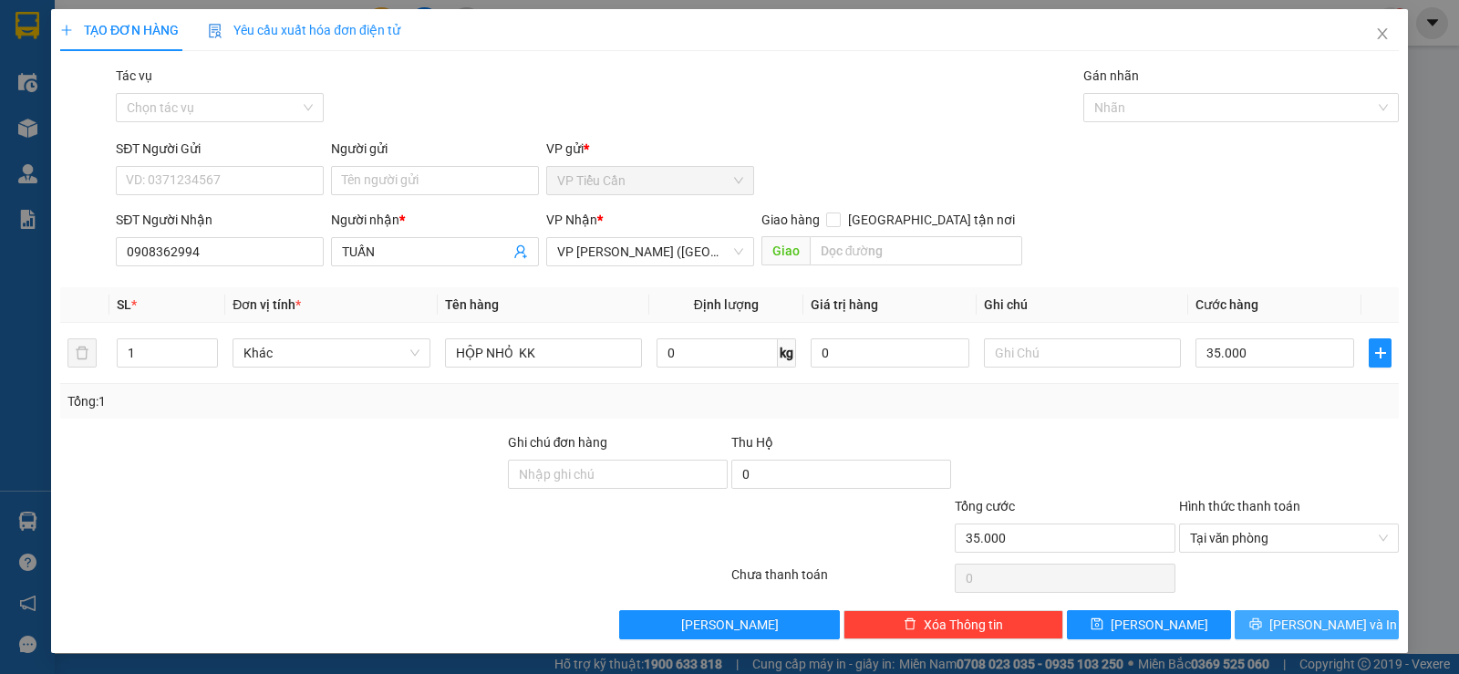
click at [1311, 631] on span "[PERSON_NAME] và In" at bounding box center [1333, 625] width 128 height 20
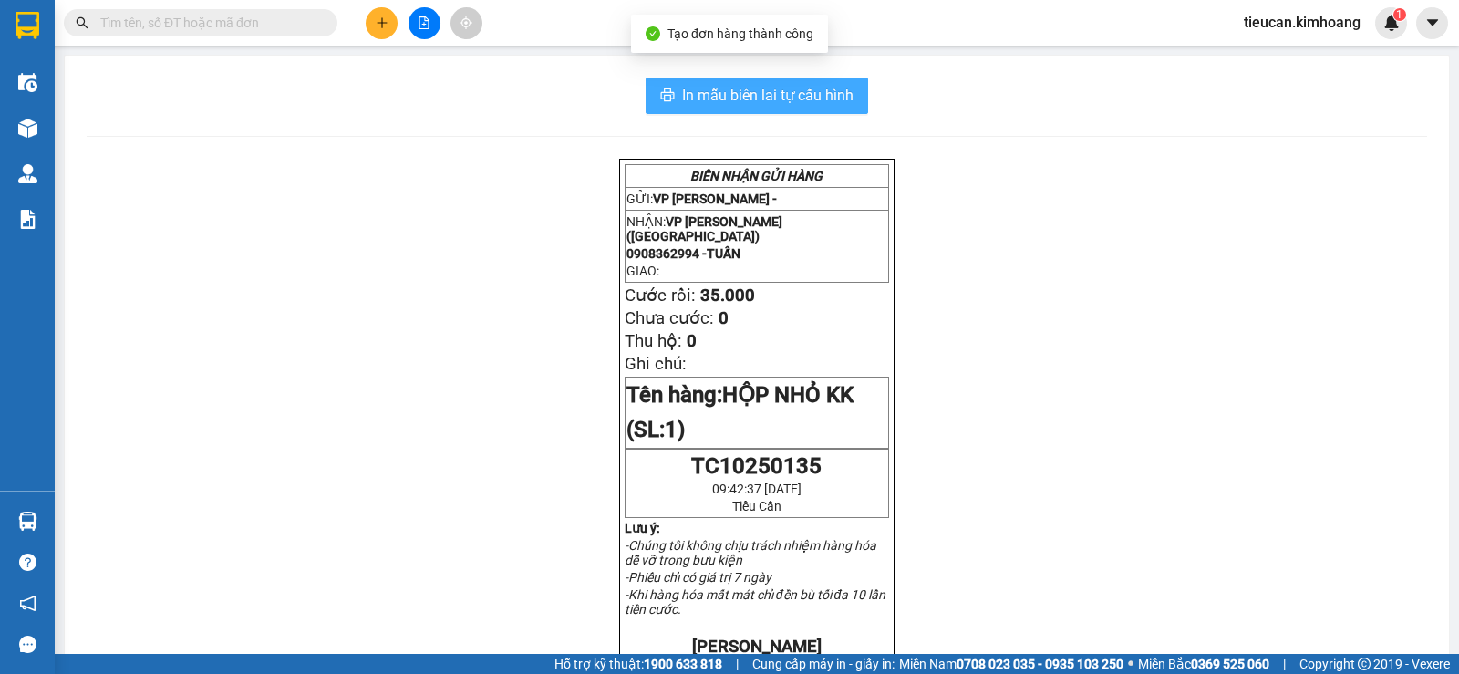
click at [852, 106] on button "In mẫu biên lai tự cấu hình" at bounding box center [757, 95] width 222 height 36
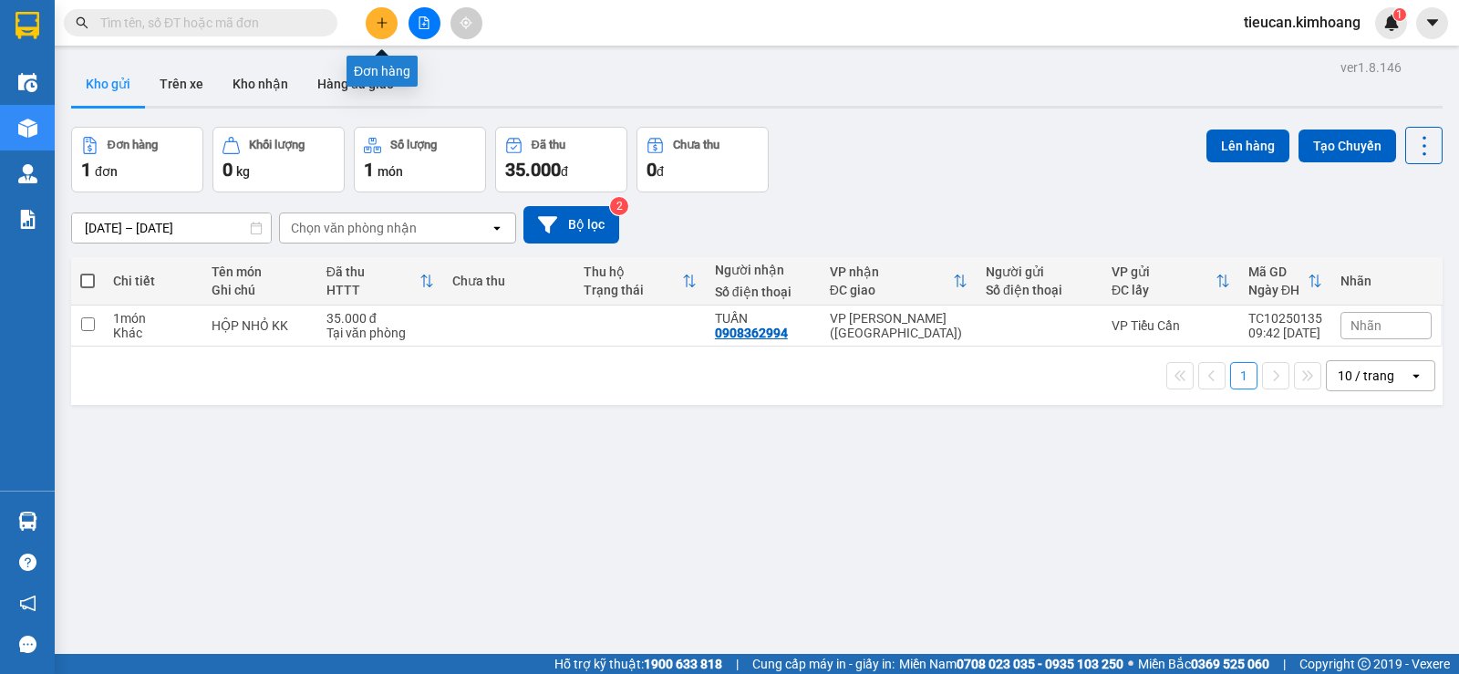
click at [371, 28] on button at bounding box center [382, 23] width 32 height 32
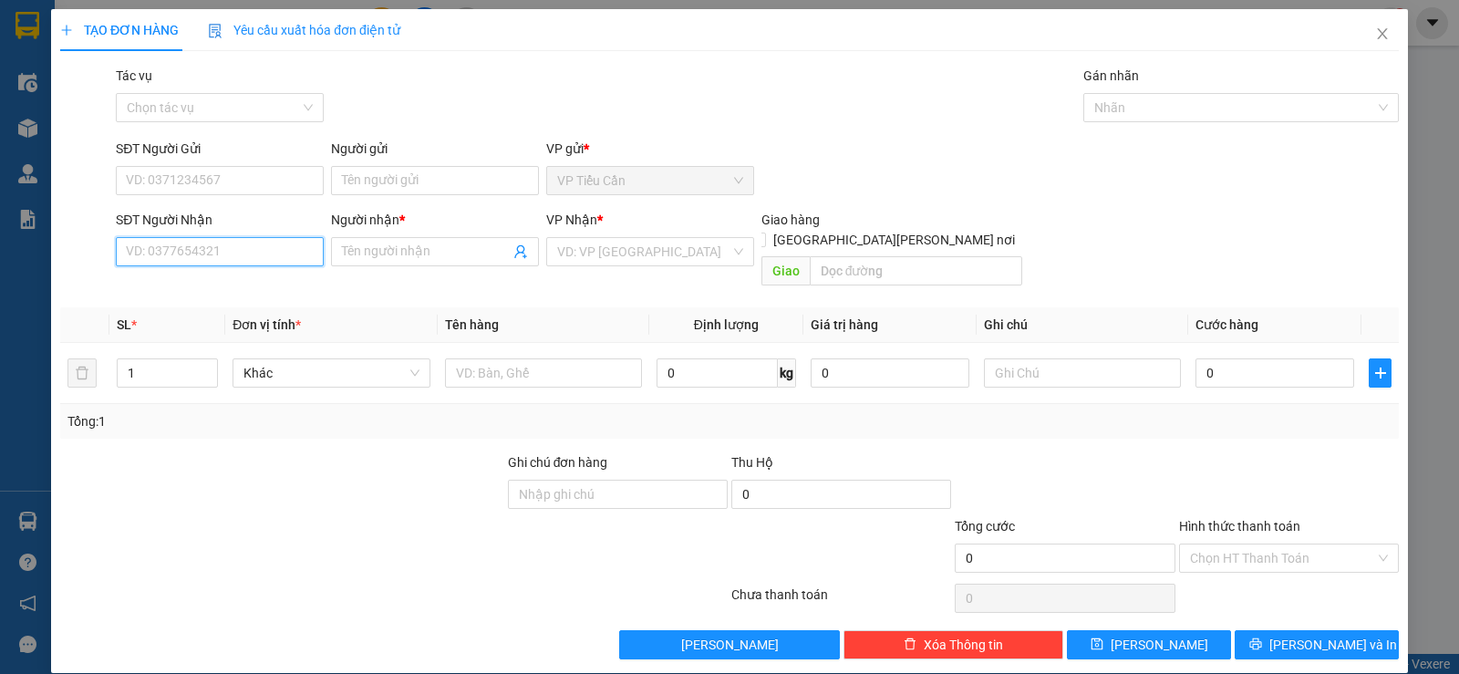
click at [252, 257] on input "SĐT Người Nhận" at bounding box center [220, 251] width 208 height 29
click at [207, 279] on div "0867684585 - THẢO" at bounding box center [218, 288] width 184 height 20
type input "0867684585"
type input "THẢO"
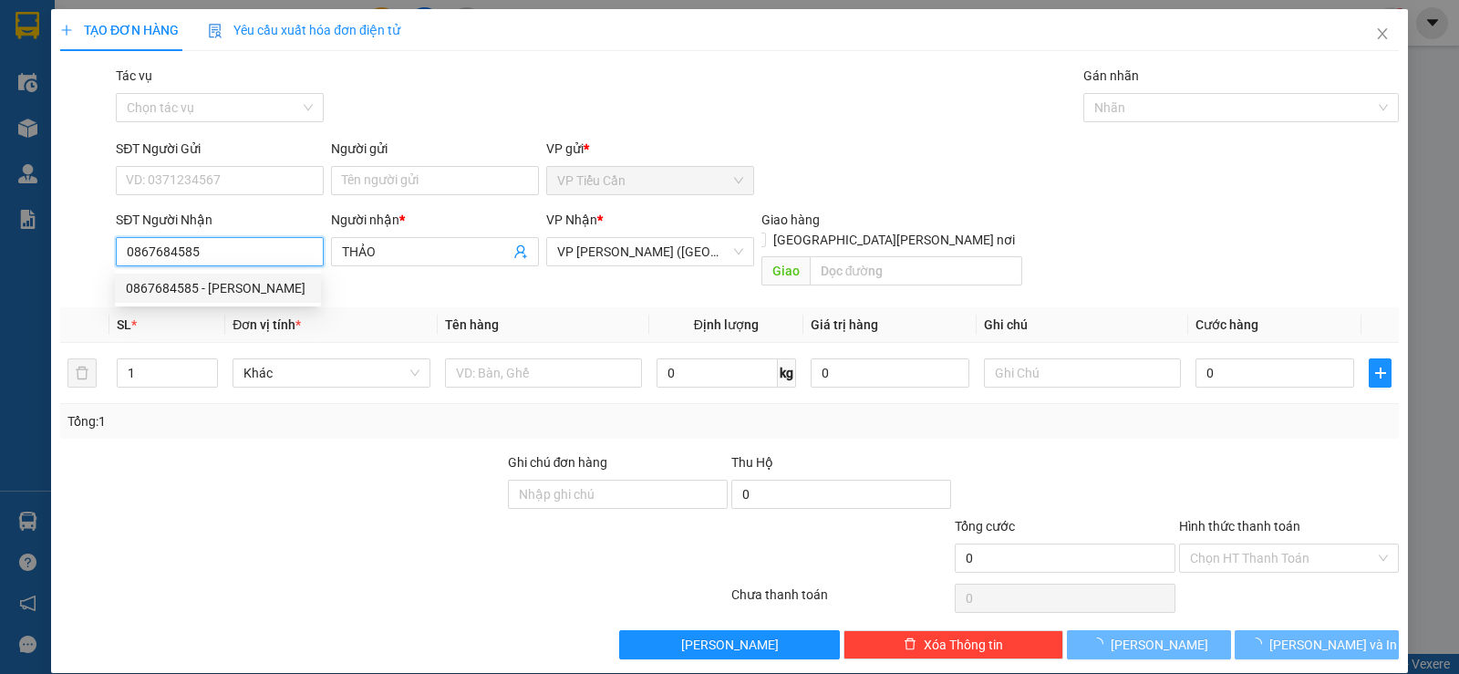
type input "40.000"
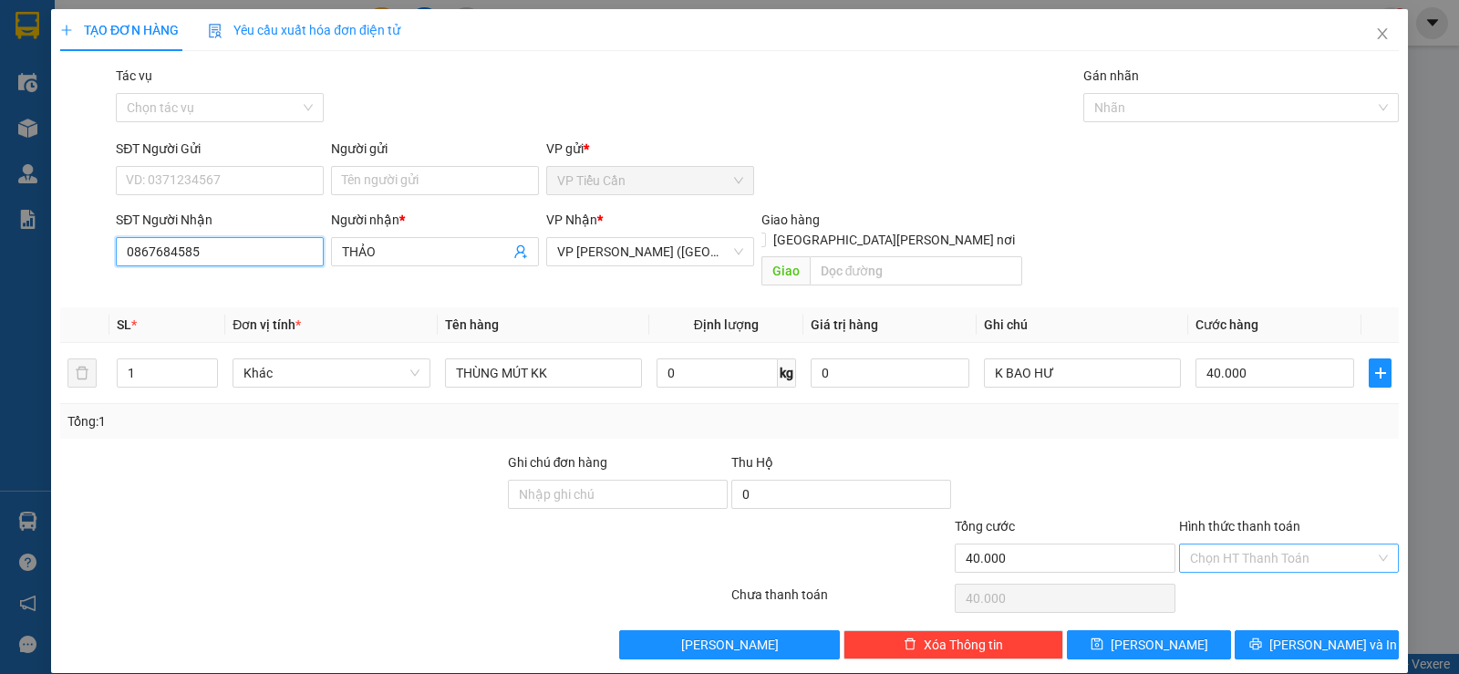
type input "0867684585"
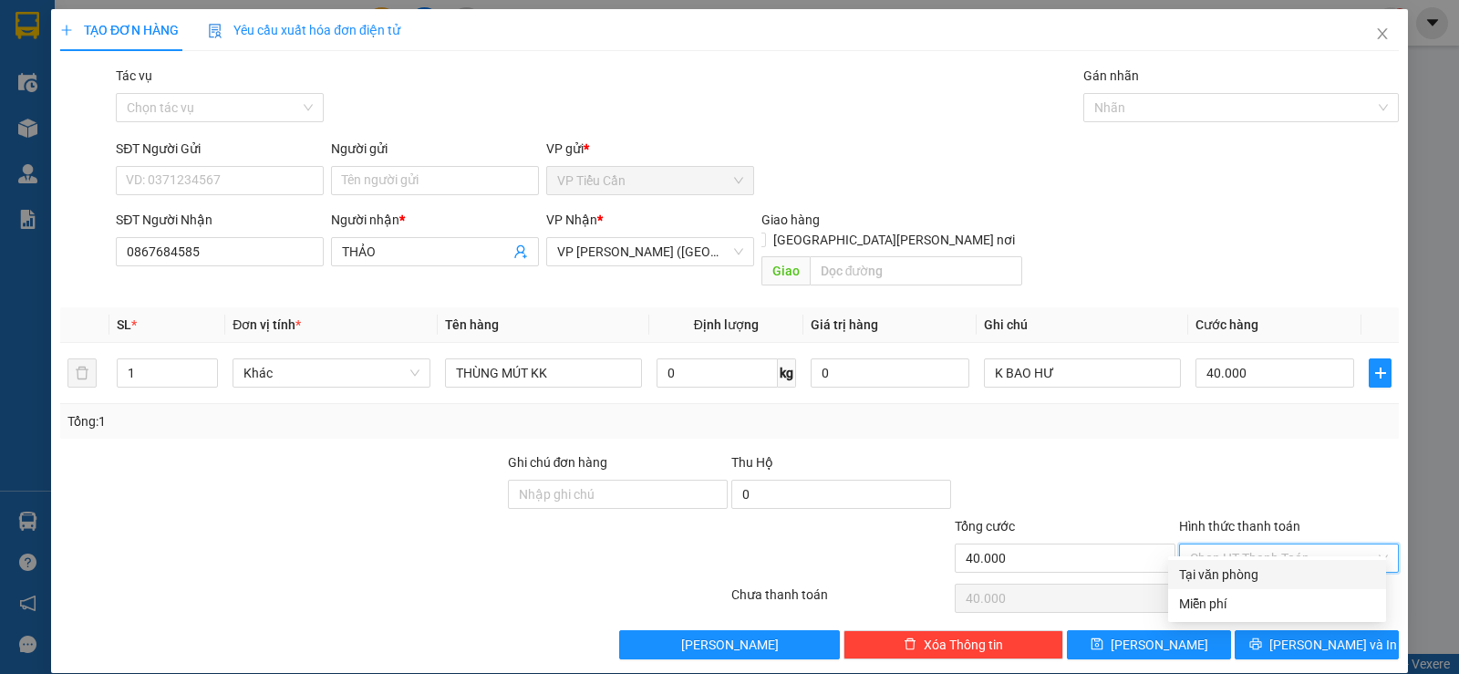
click at [1234, 544] on input "Hình thức thanh toán" at bounding box center [1282, 557] width 185 height 27
click at [1252, 570] on div "Tại văn phòng" at bounding box center [1277, 574] width 196 height 20
type input "0"
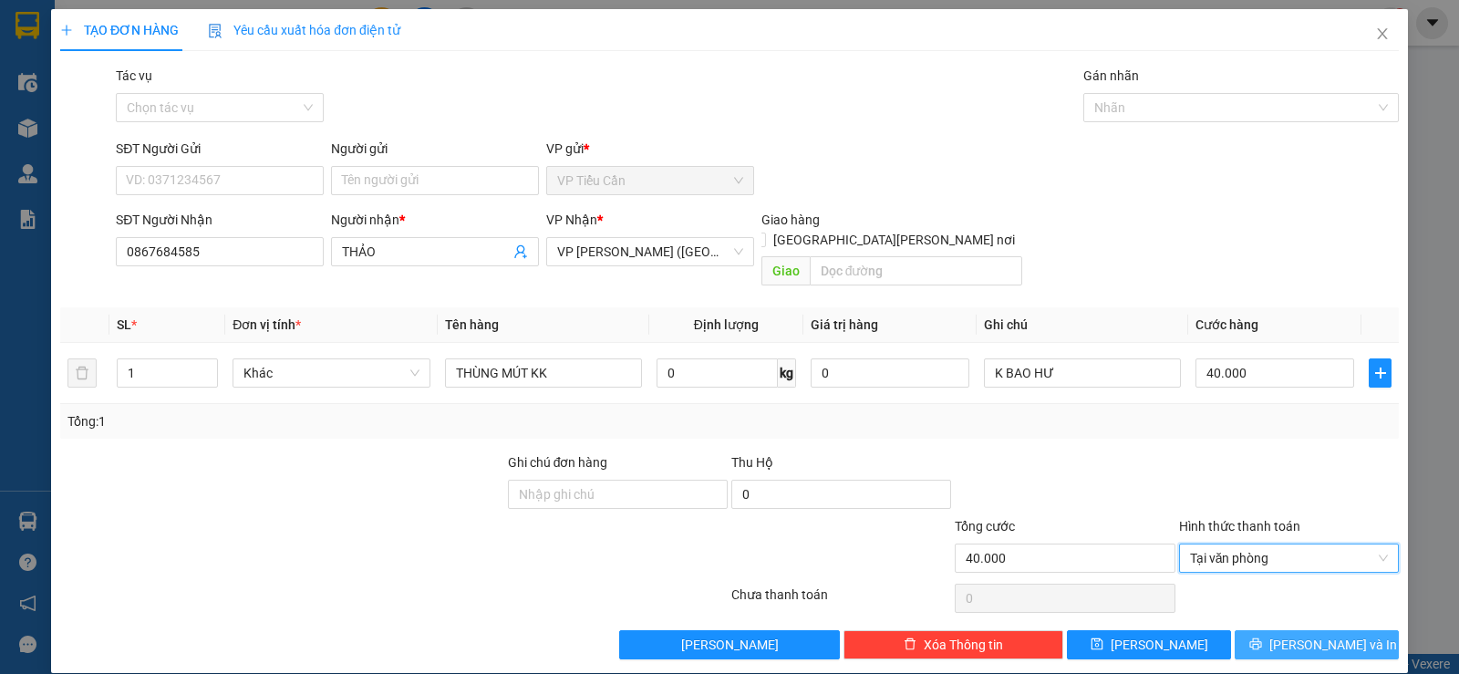
click at [1319, 630] on button "[PERSON_NAME] và In" at bounding box center [1316, 644] width 164 height 29
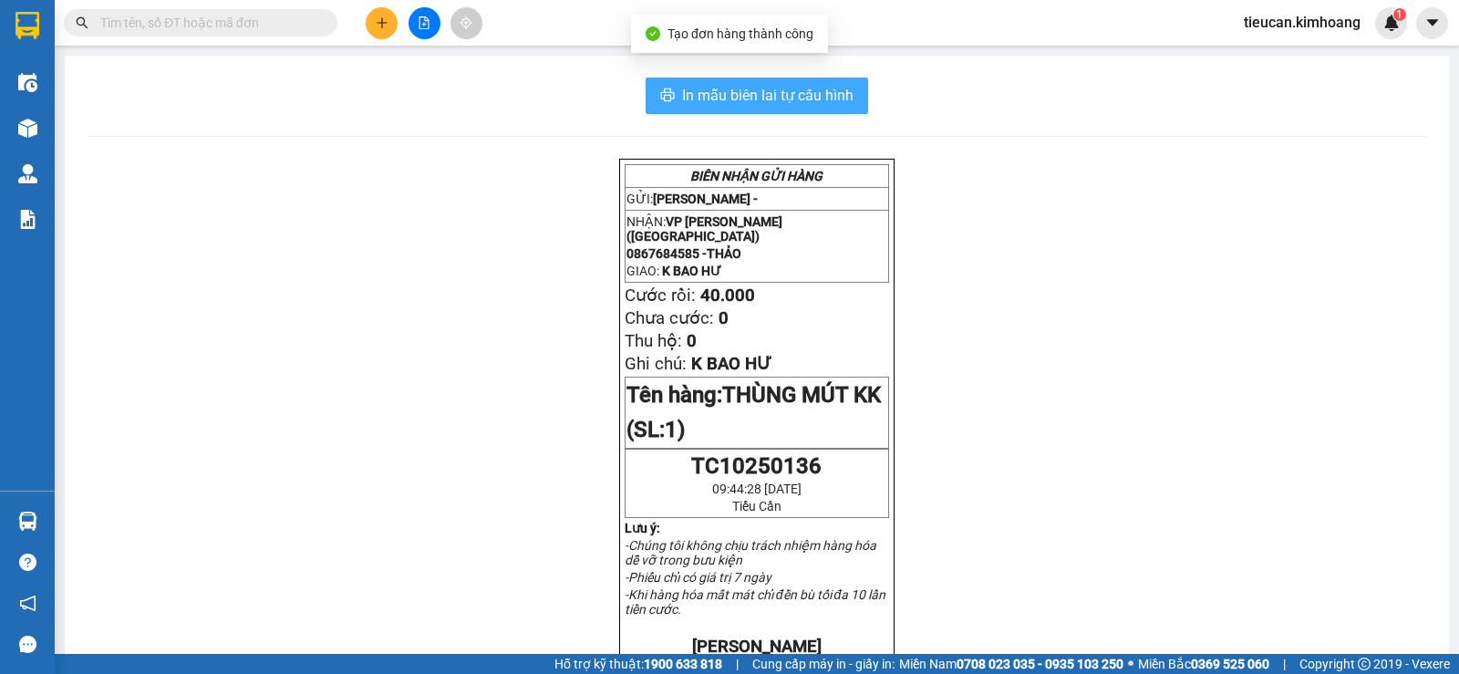
click at [750, 83] on button "In mẫu biên lai tự cấu hình" at bounding box center [757, 95] width 222 height 36
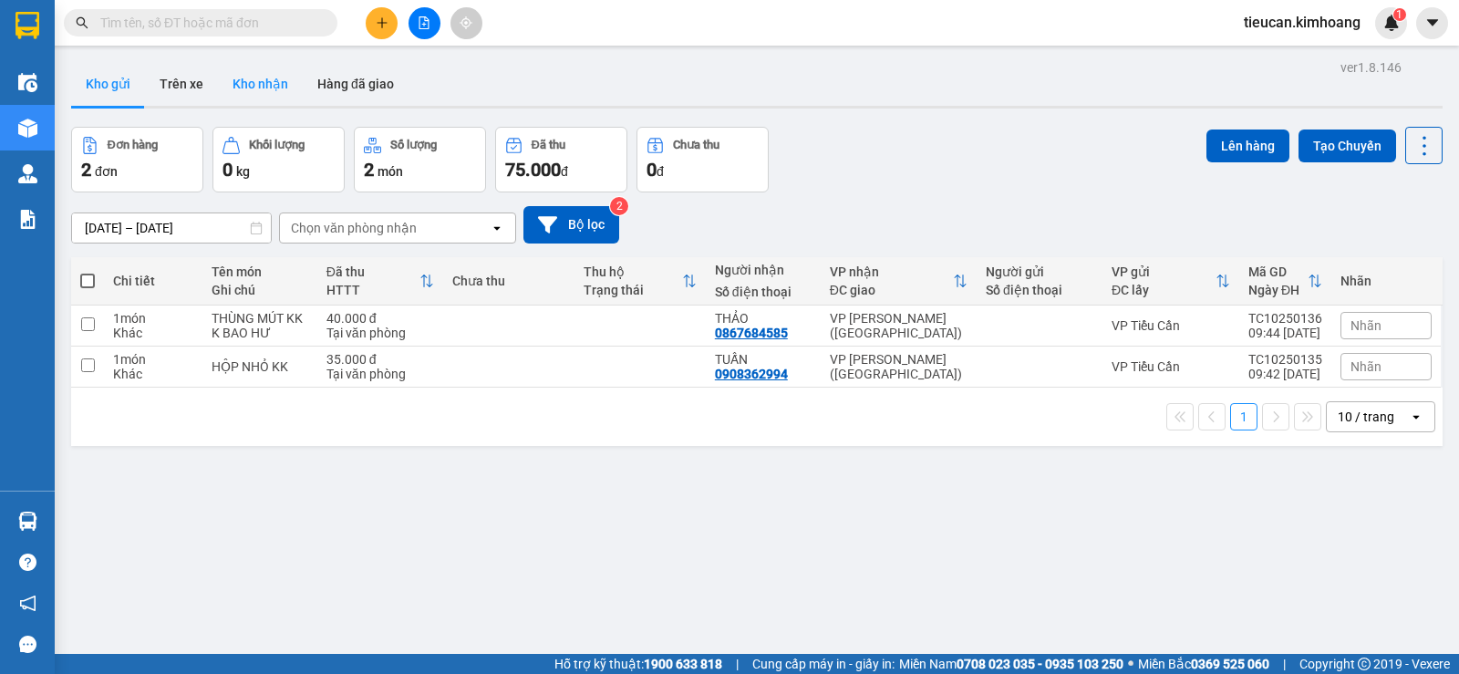
click at [262, 74] on button "Kho nhận" at bounding box center [260, 84] width 85 height 44
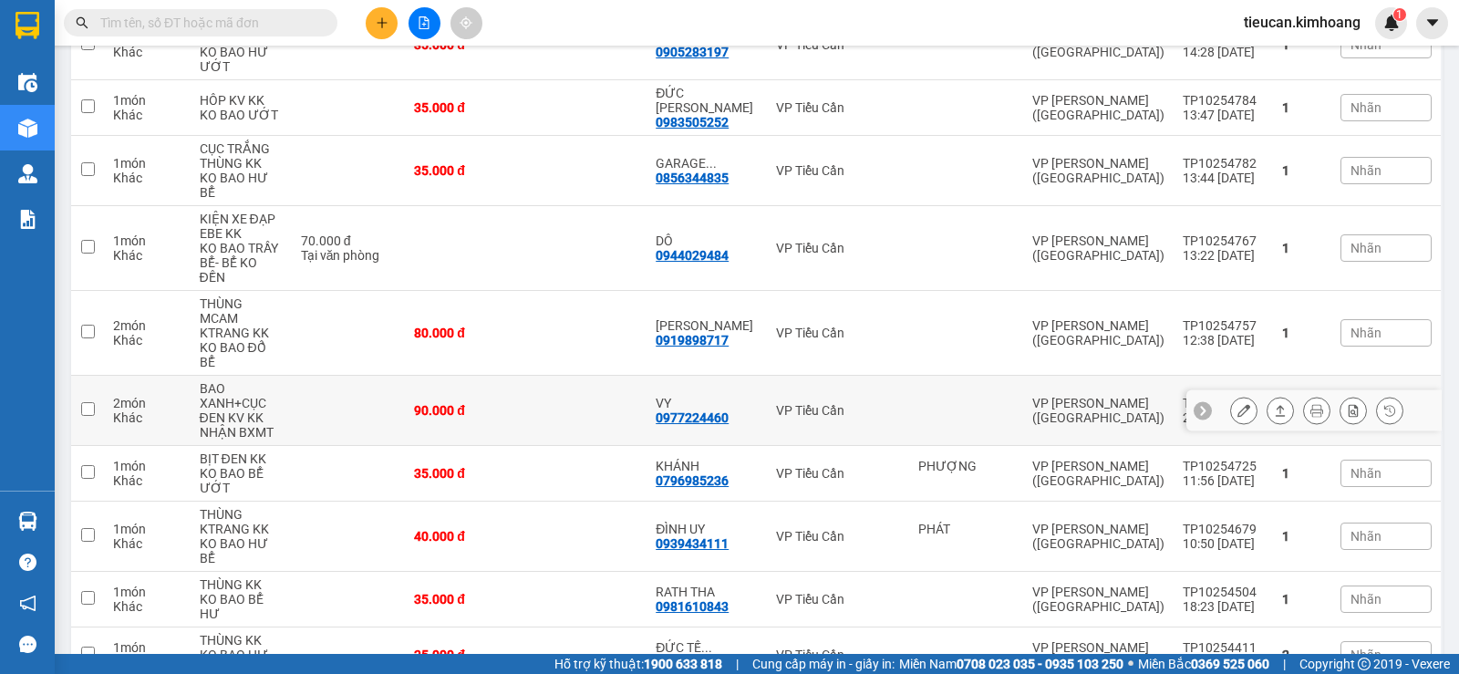
scroll to position [274, 0]
